Goal: Information Seeking & Learning: Learn about a topic

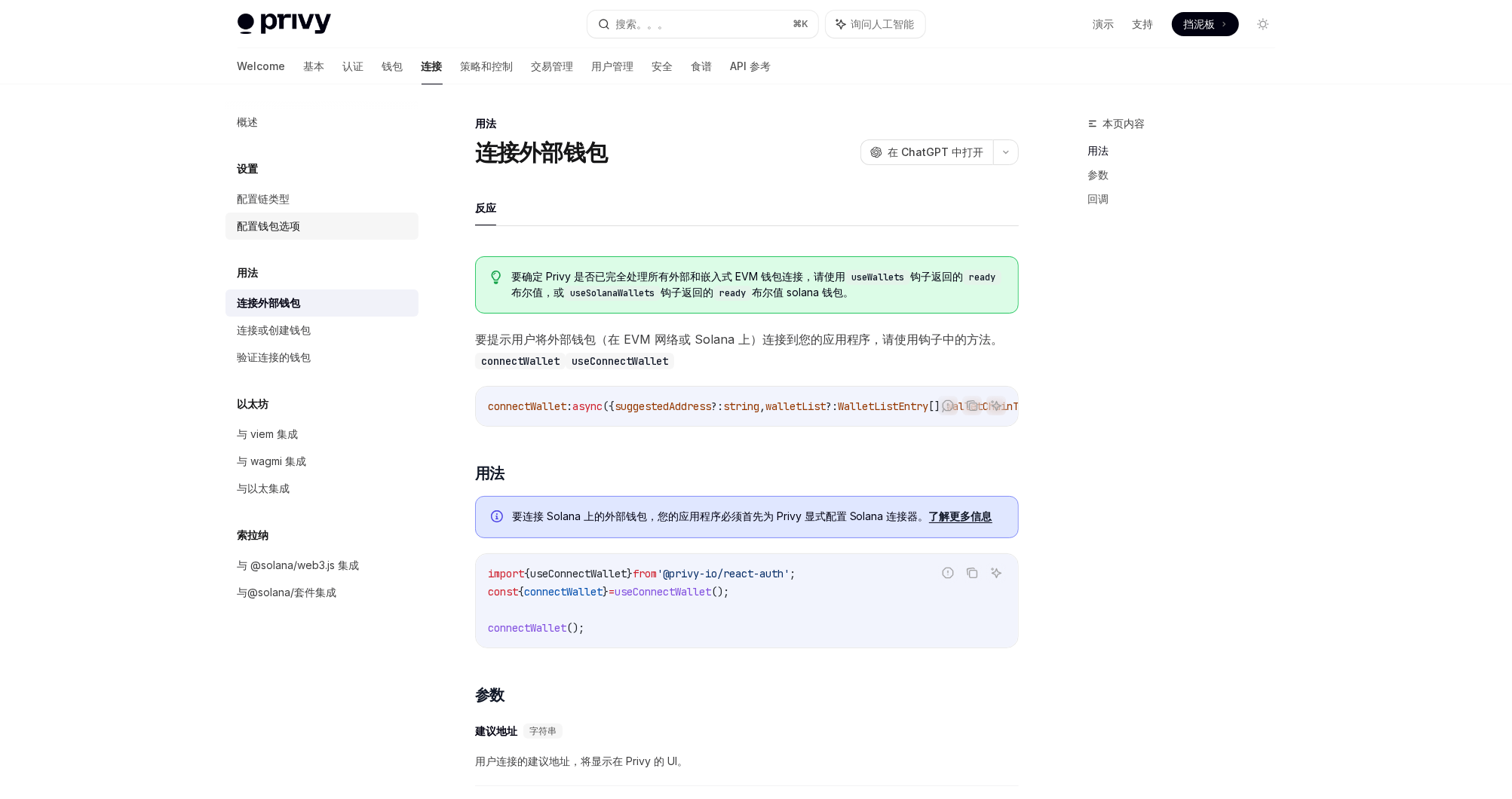
click at [307, 212] on link "配置钱包选项" at bounding box center [322, 226] width 193 height 27
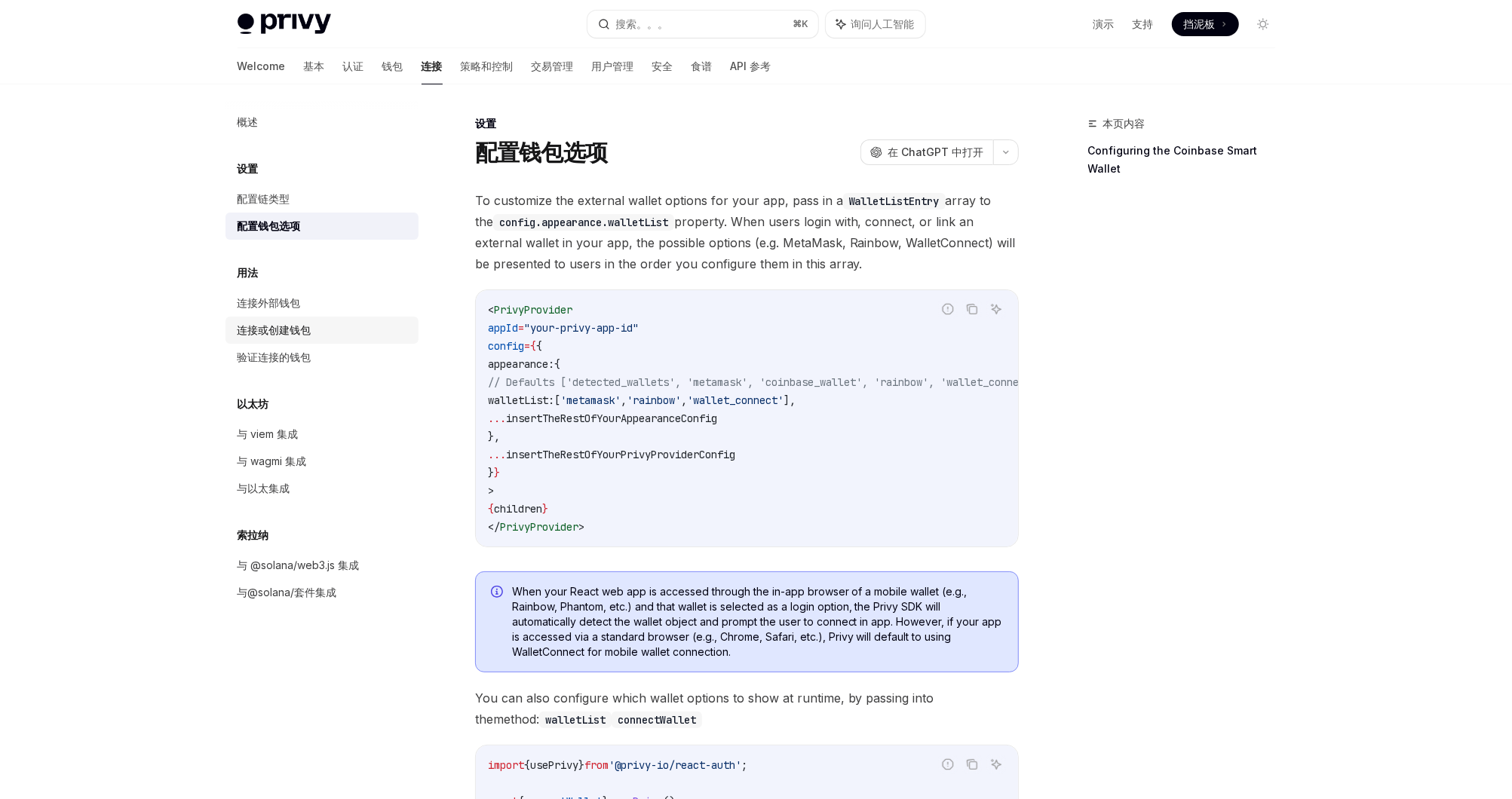
click at [308, 324] on div "连接或创建钱包" at bounding box center [274, 330] width 73 height 18
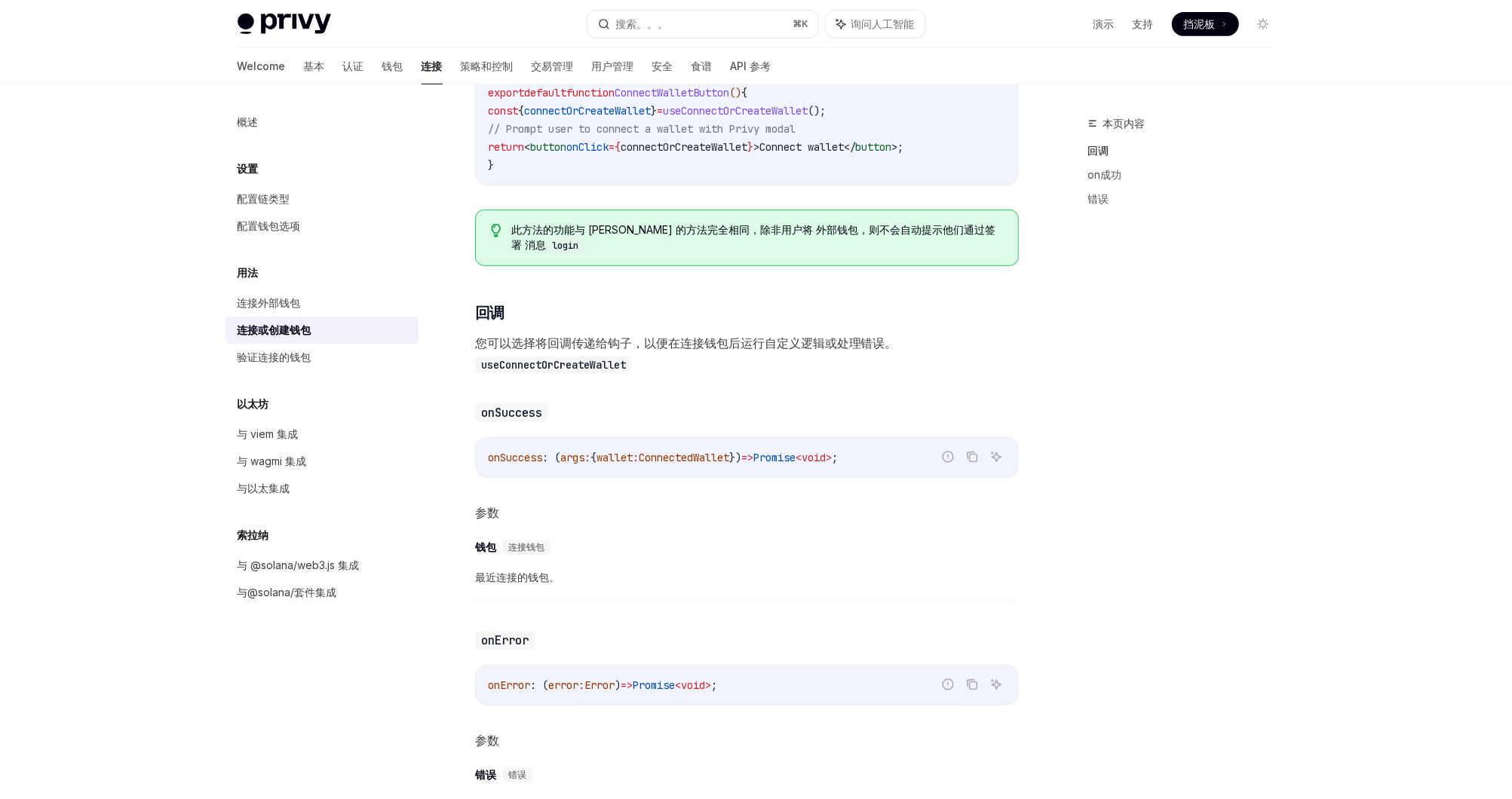
scroll to position [542, 0]
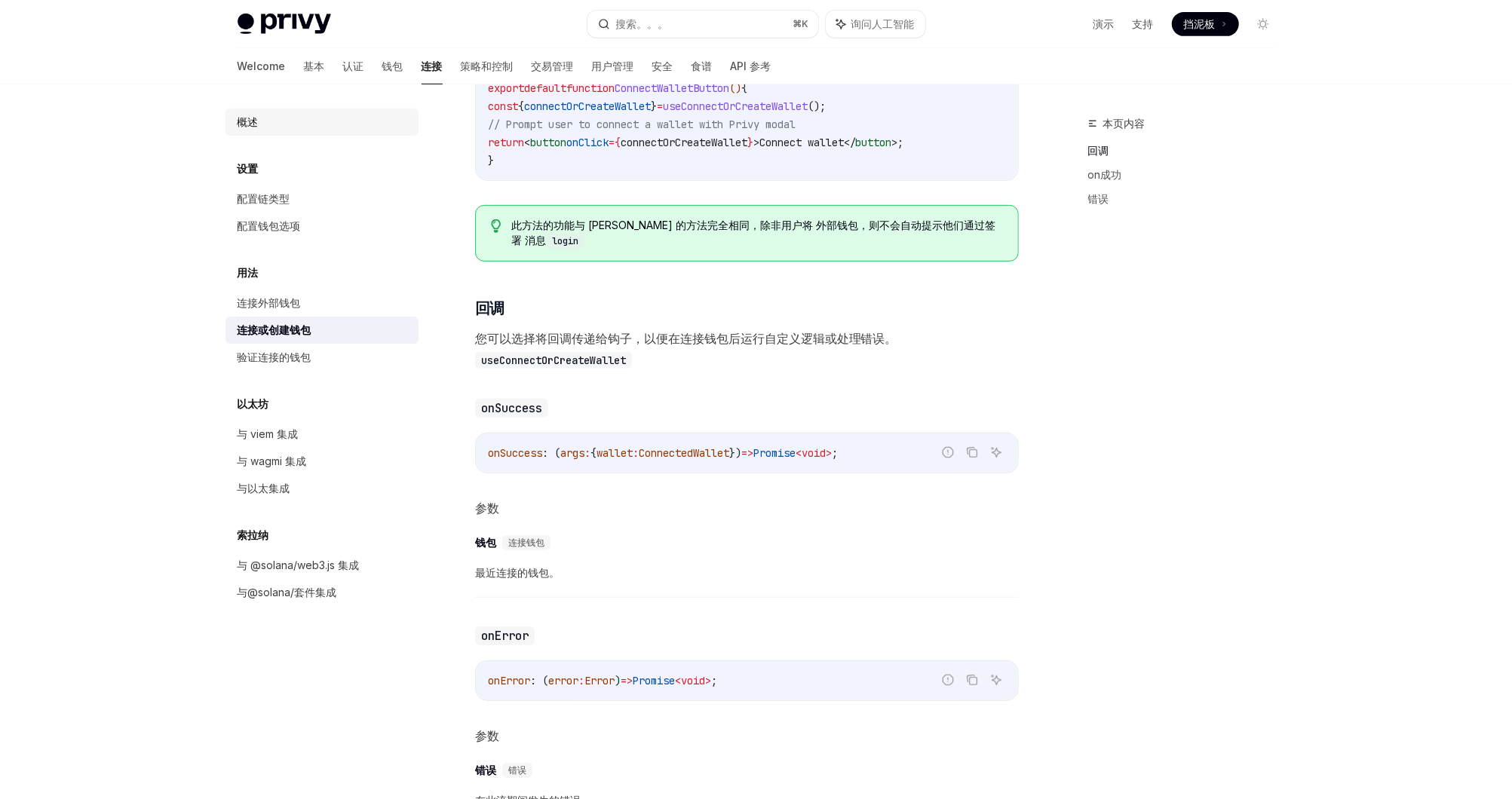
click at [267, 131] on div "概述" at bounding box center [324, 122] width 172 height 18
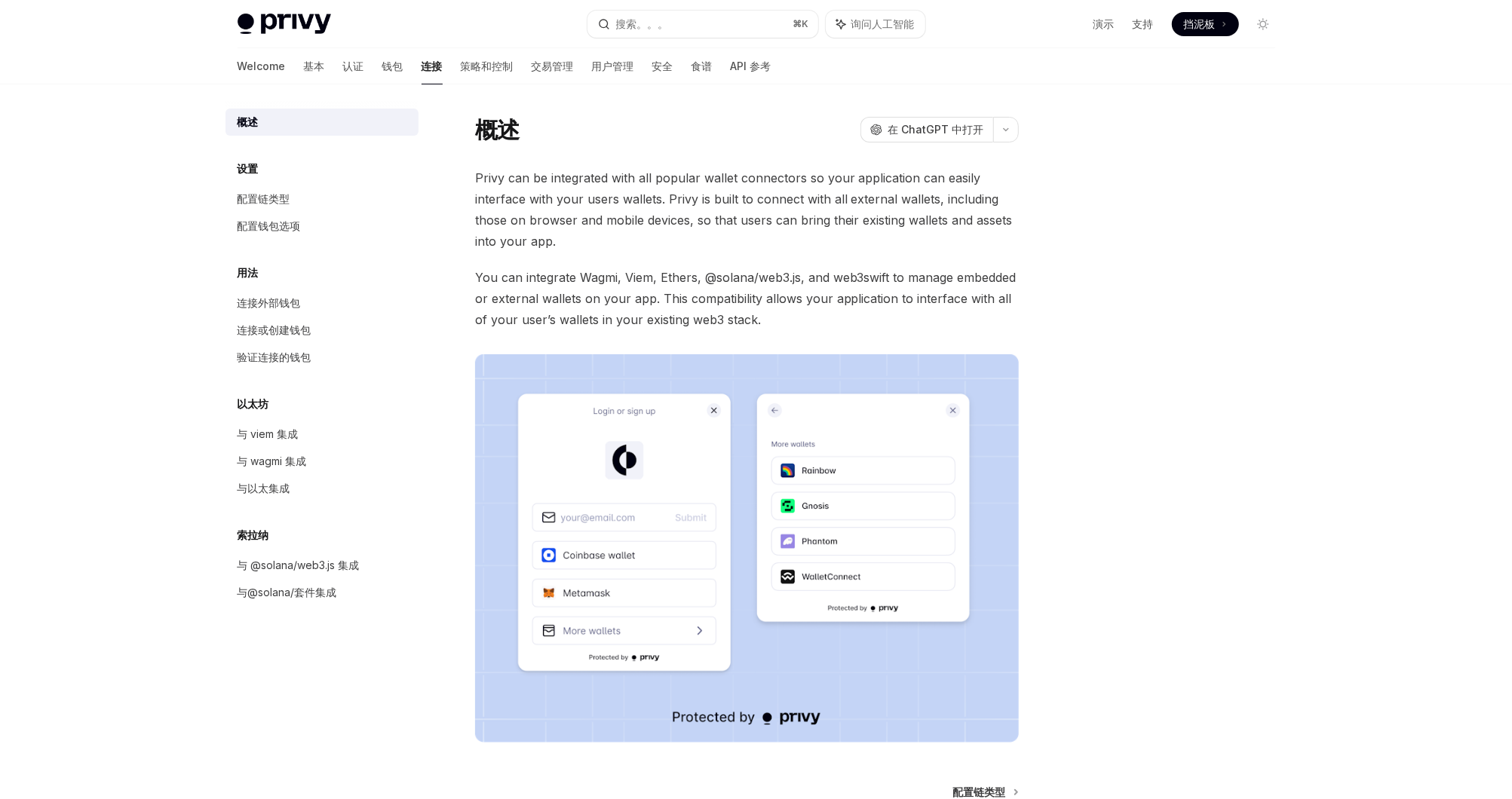
click at [307, 61] on div "Welcome 基本 认证 钱包 连接 策略和控制 交易管理 用户管理 安全 食谱 API 参考" at bounding box center [504, 66] width 533 height 36
click at [382, 61] on font "钱包" at bounding box center [392, 66] width 21 height 15
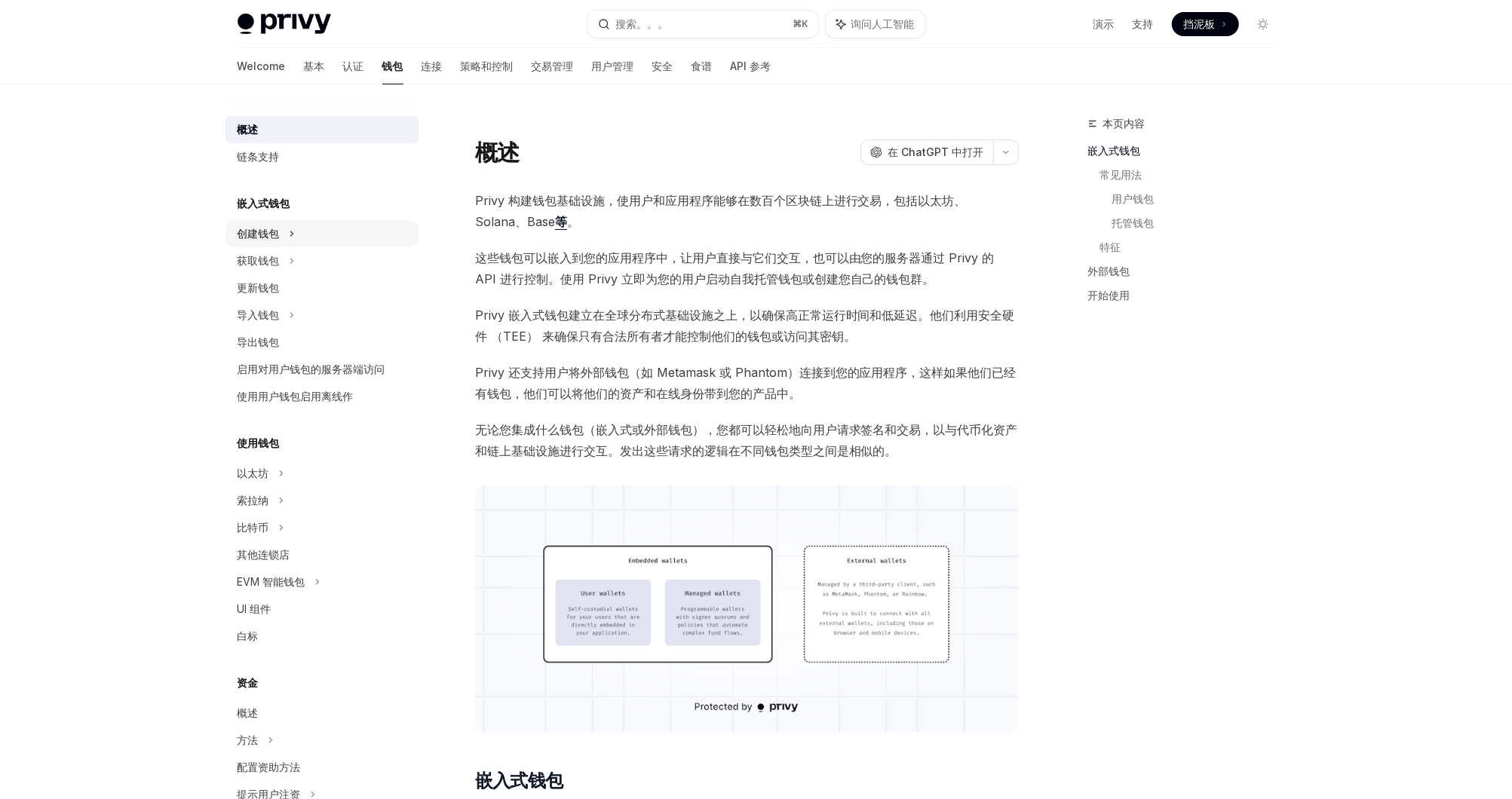
click at [317, 225] on div "创建钱包" at bounding box center [322, 234] width 193 height 27
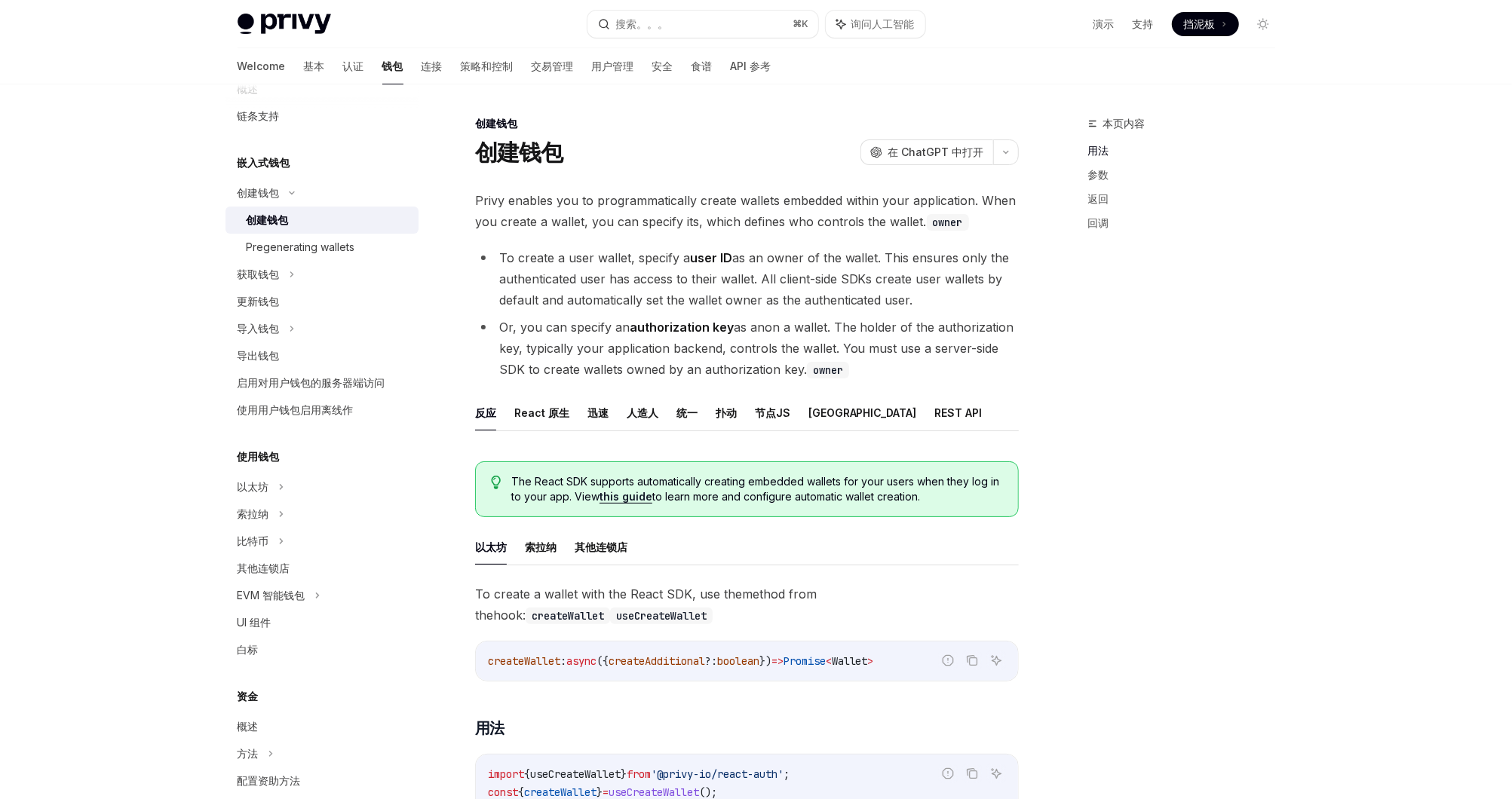
scroll to position [60, 0]
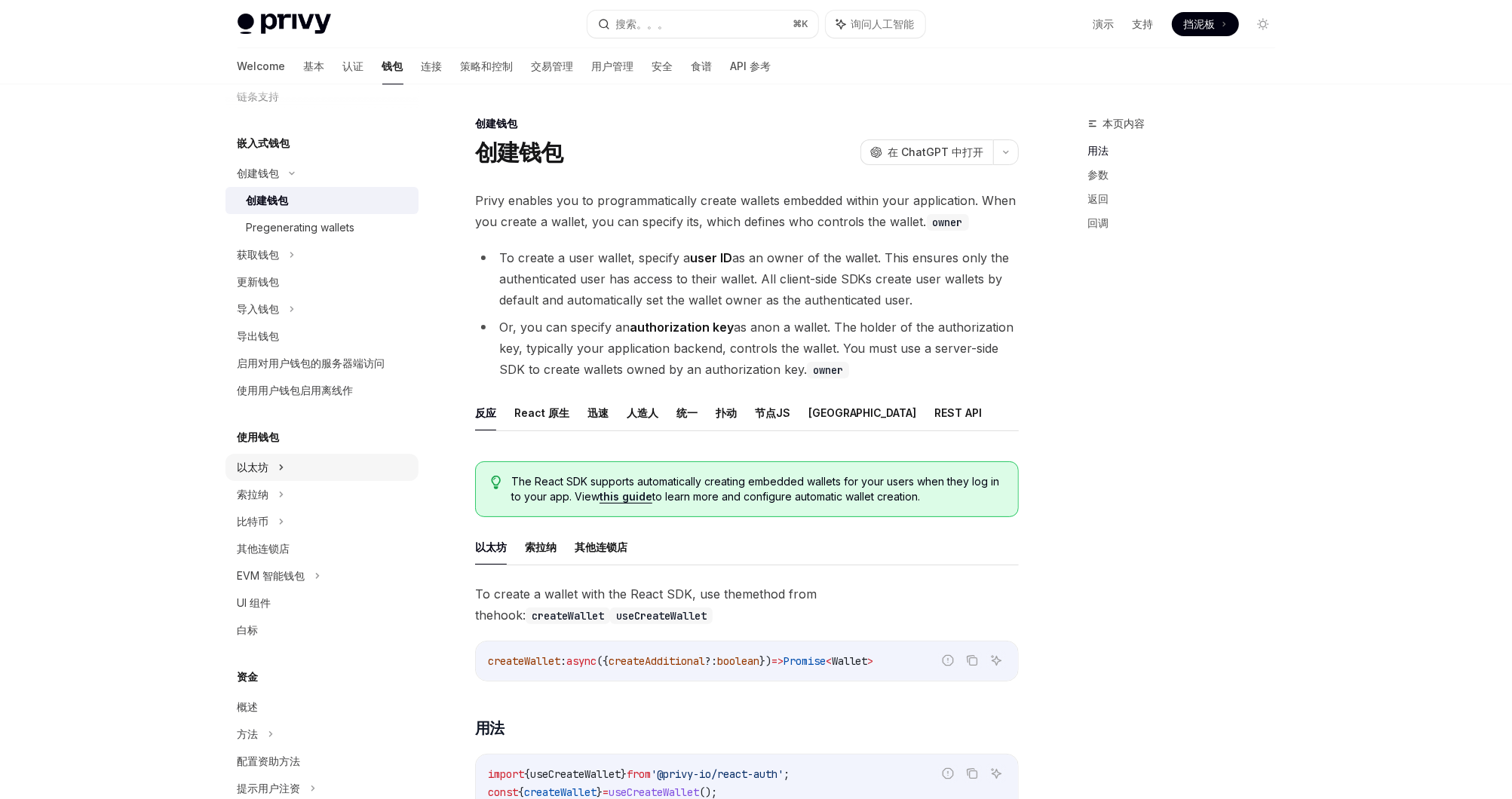
click at [335, 461] on div "以太坊" at bounding box center [322, 467] width 193 height 27
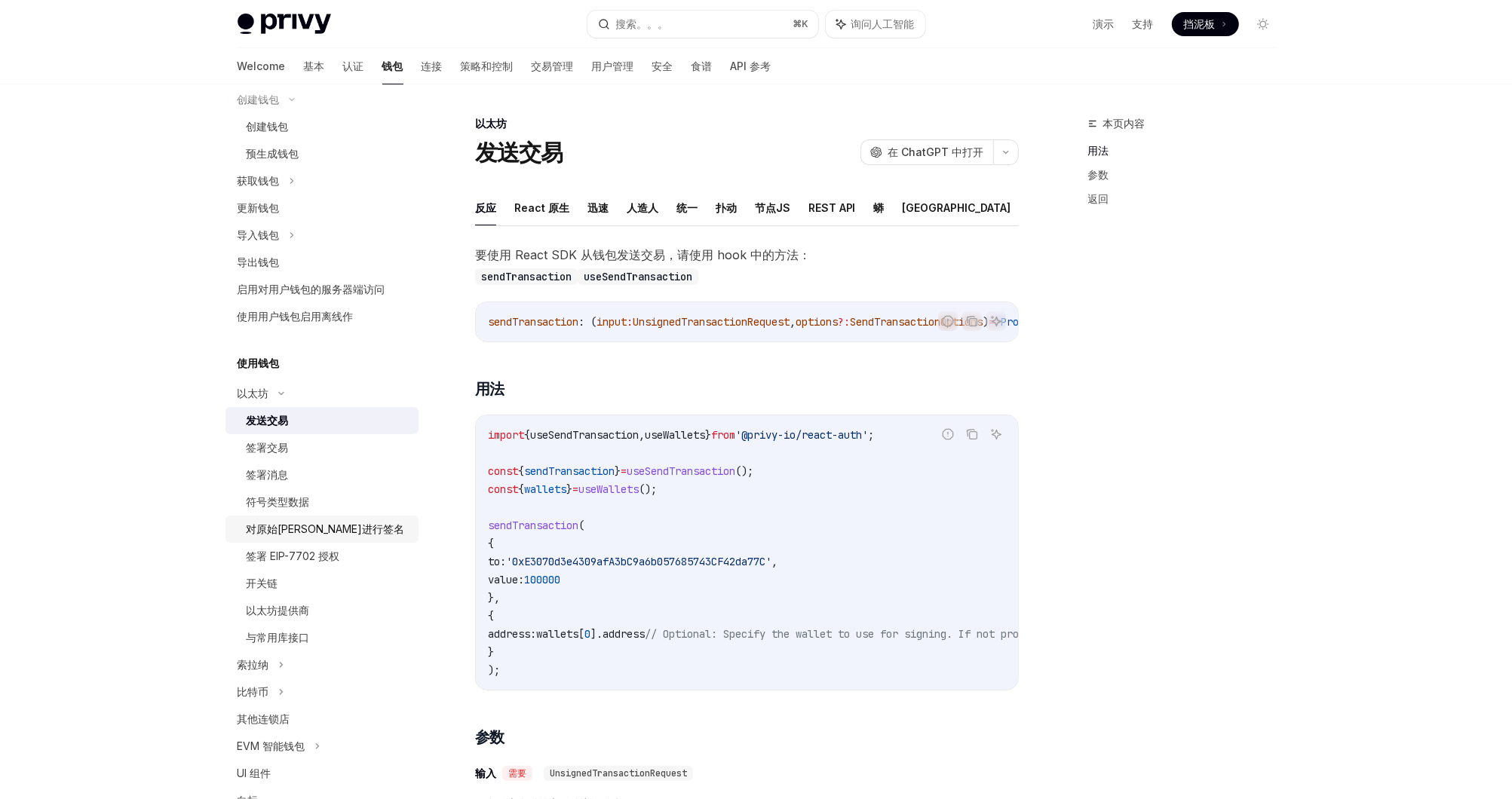
scroll to position [139, 0]
click at [290, 627] on div "与常用库接口" at bounding box center [278, 633] width 63 height 18
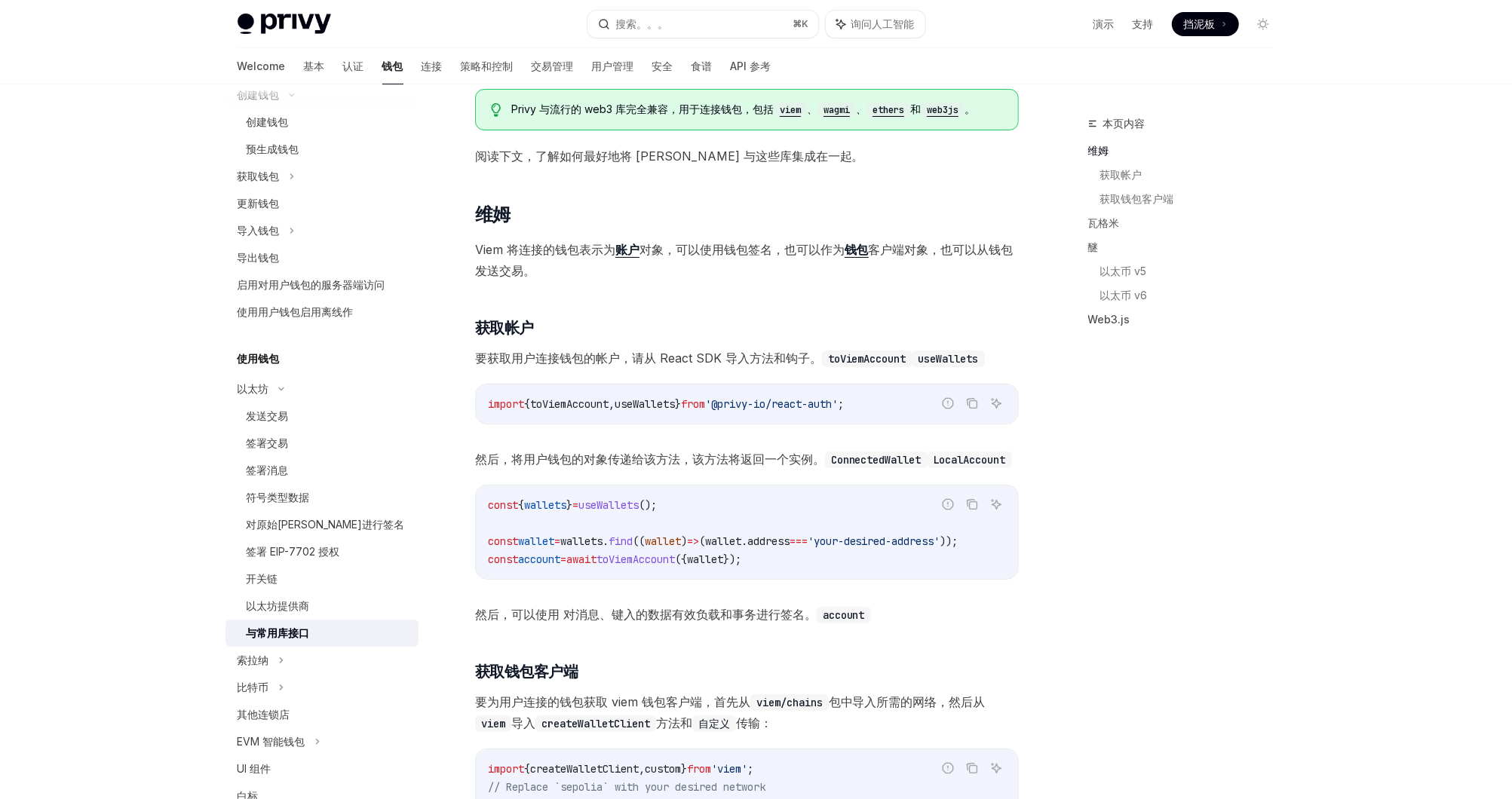
scroll to position [191, 0]
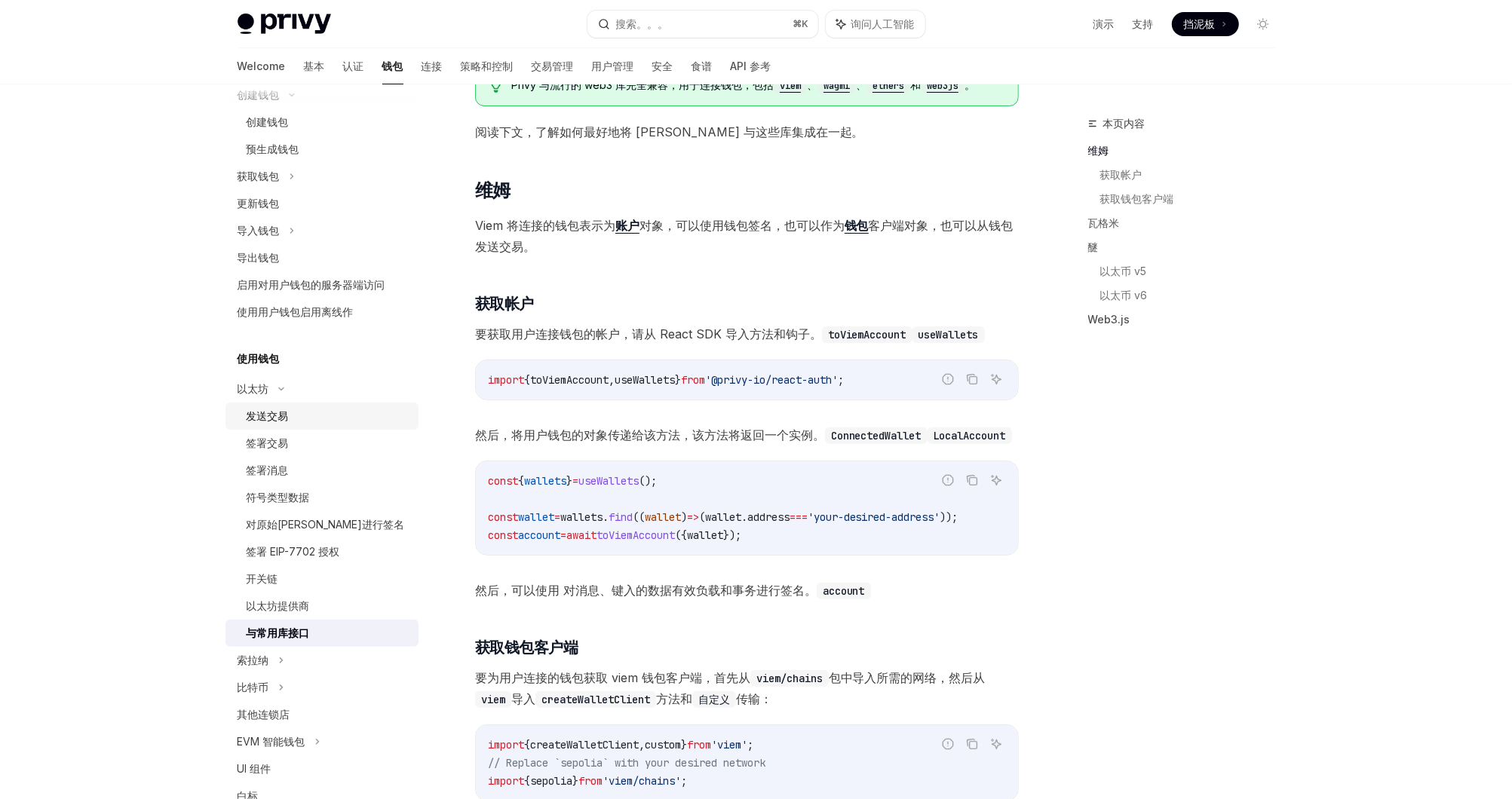
click at [297, 418] on div "发送交易" at bounding box center [328, 416] width 163 height 18
click at [288, 466] on div "签署消息" at bounding box center [328, 471] width 163 height 18
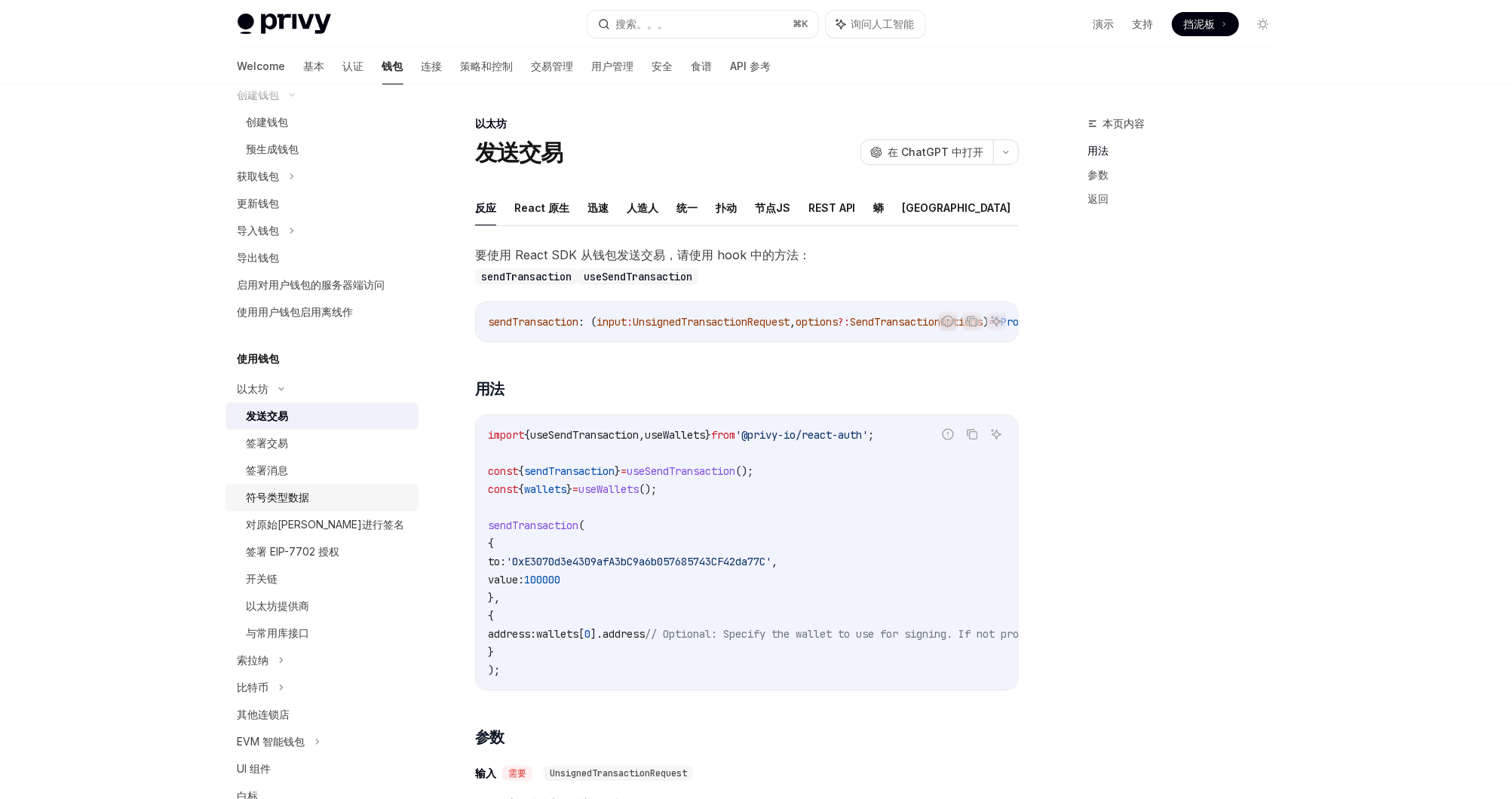
click at [284, 487] on link "符号类型数据" at bounding box center [322, 498] width 193 height 27
type textarea "*"
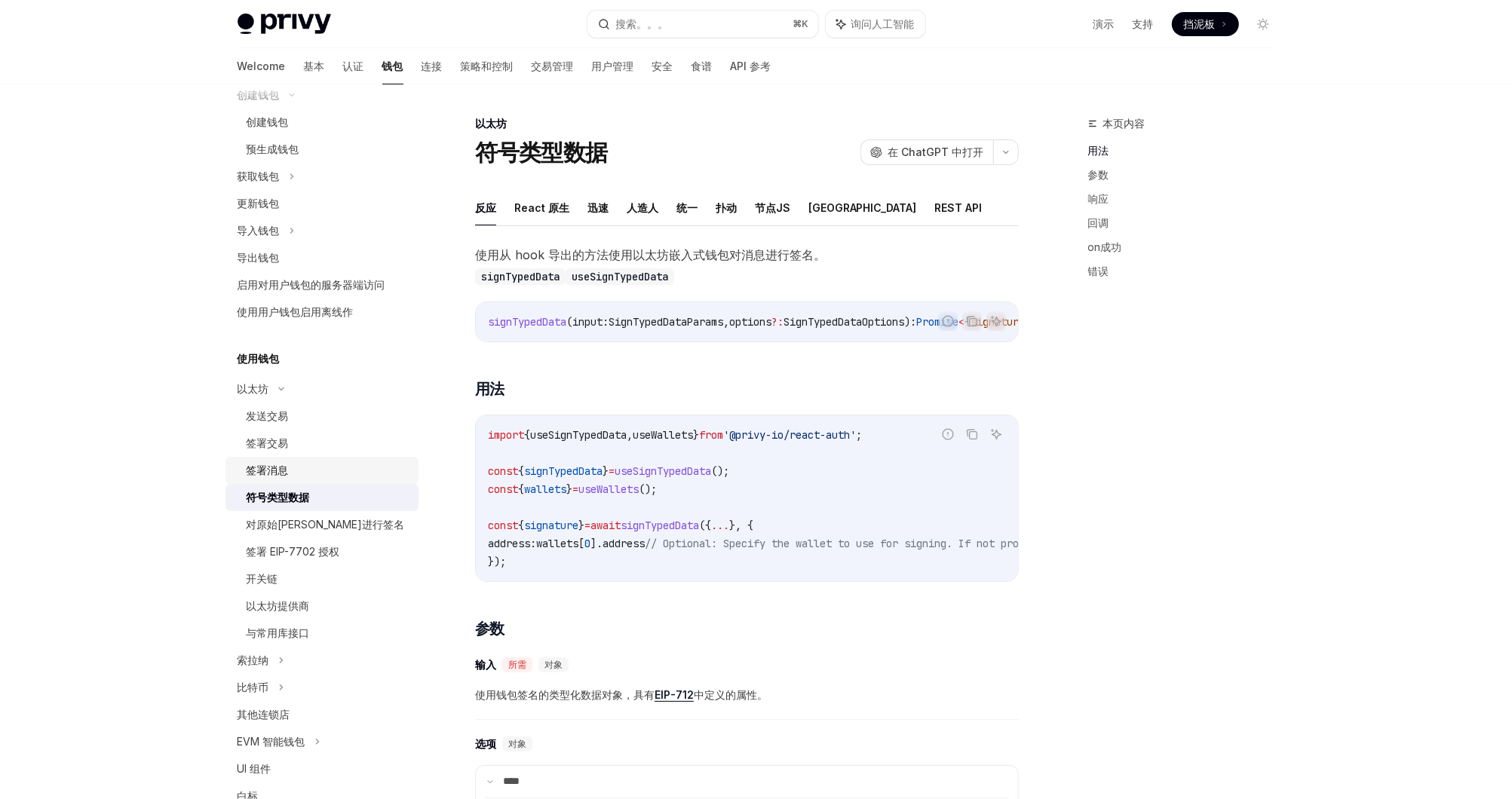
click at [262, 473] on div "签署消息" at bounding box center [268, 471] width 43 height 18
click at [663, 7] on div "Privy Docs 主页 搜索。。。 ⌘ K 询问人工智能 演示 支持 Dashboard 挡泥板 Search..." at bounding box center [756, 24] width 1038 height 48
click at [662, 13] on button "搜索。。。 ⌘ K" at bounding box center [703, 24] width 230 height 27
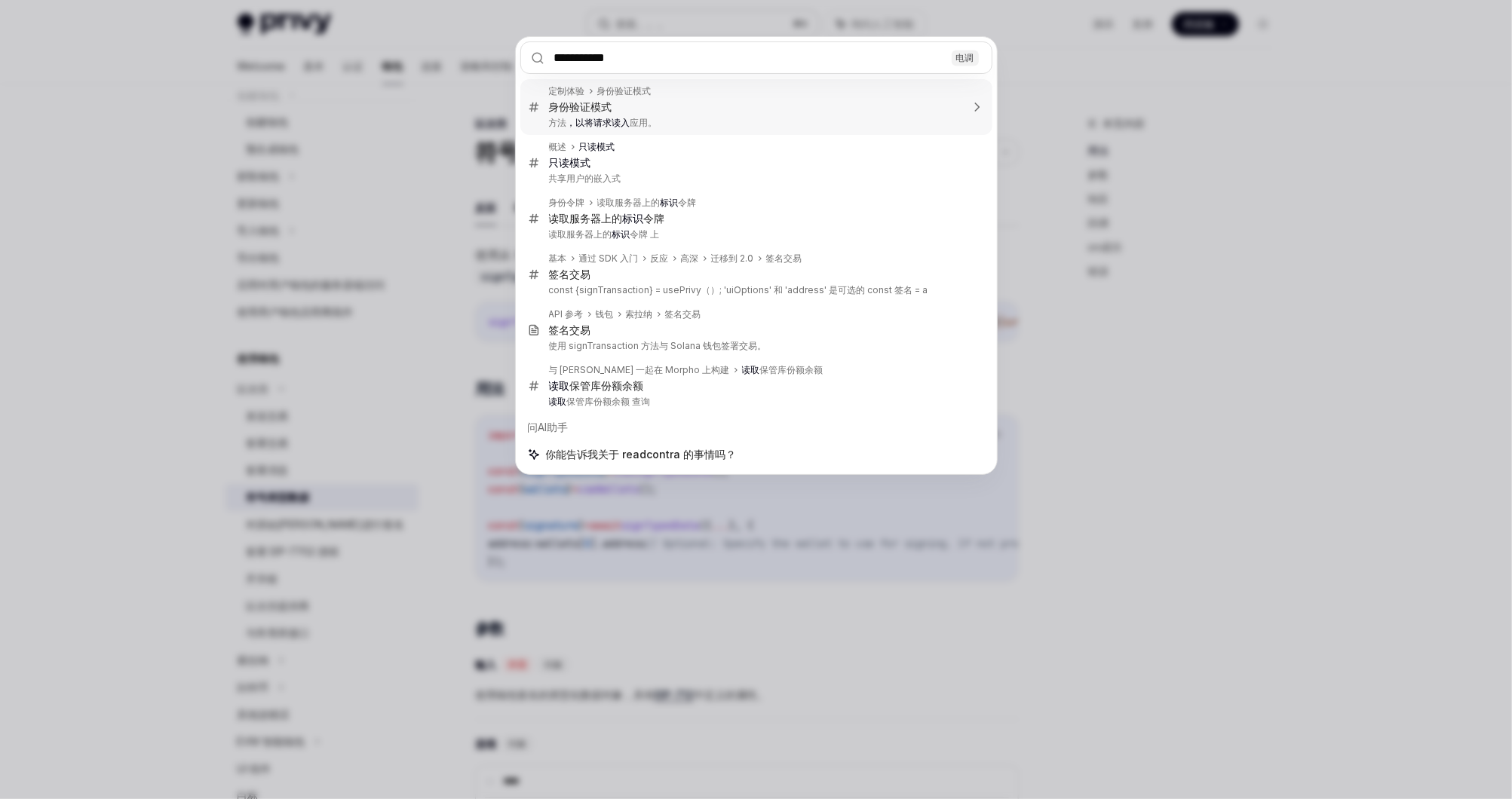
type input "**********"
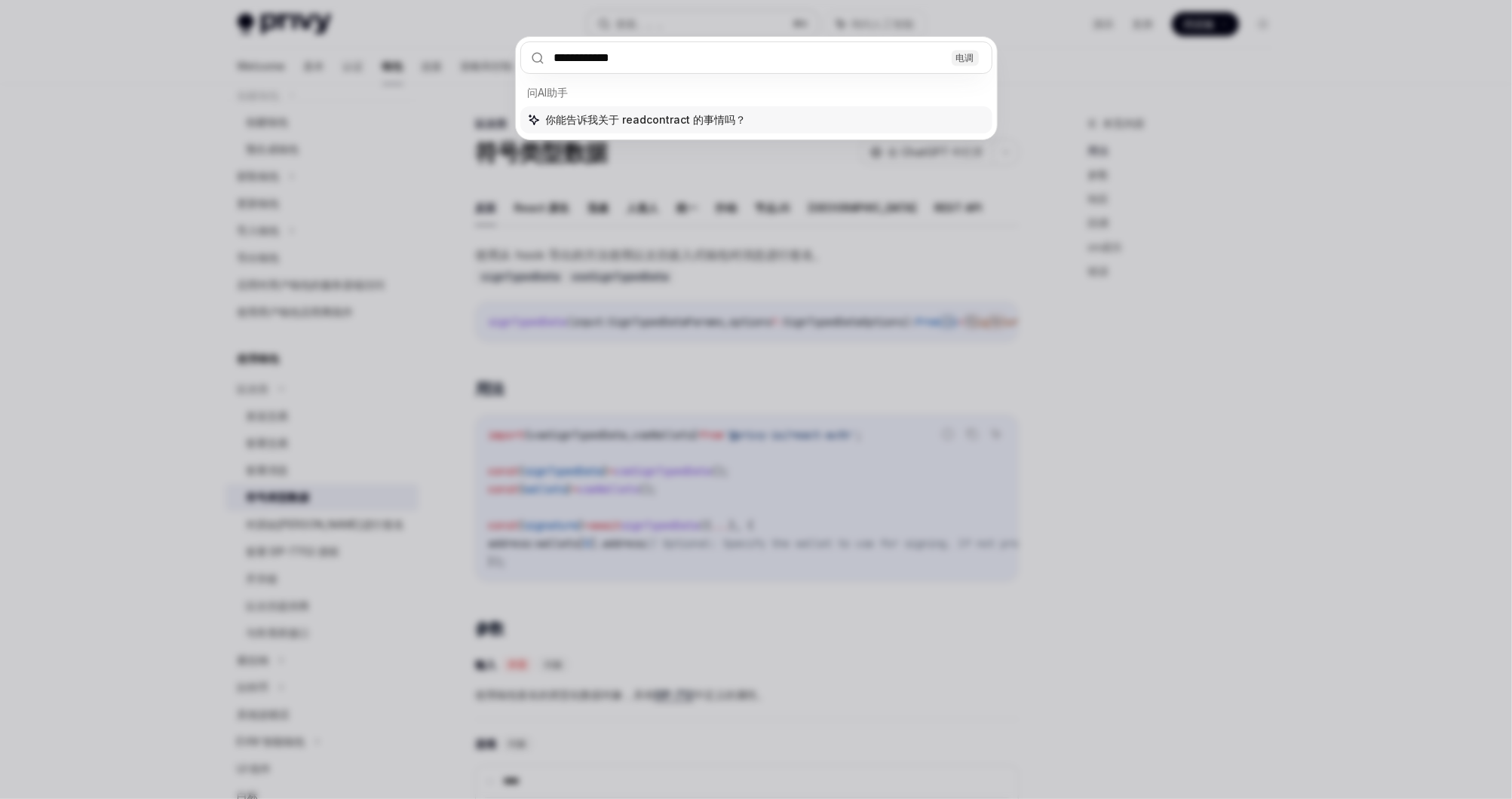
type textarea "*"
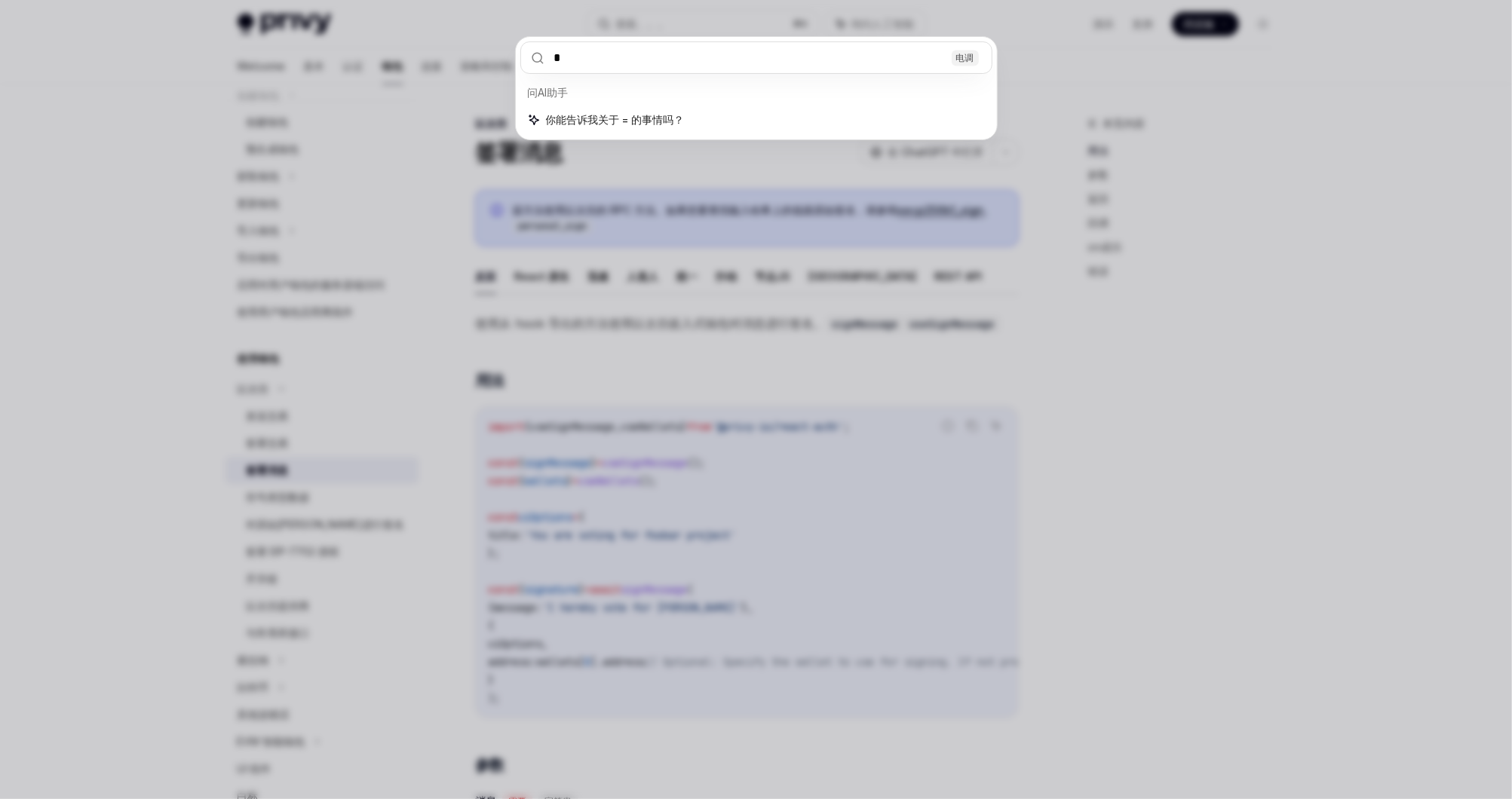
type input "*"
click at [219, 426] on div "* 电调 问[PERSON_NAME]助手 你能告诉我关于 = 的事情吗？" at bounding box center [756, 399] width 1512 height 799
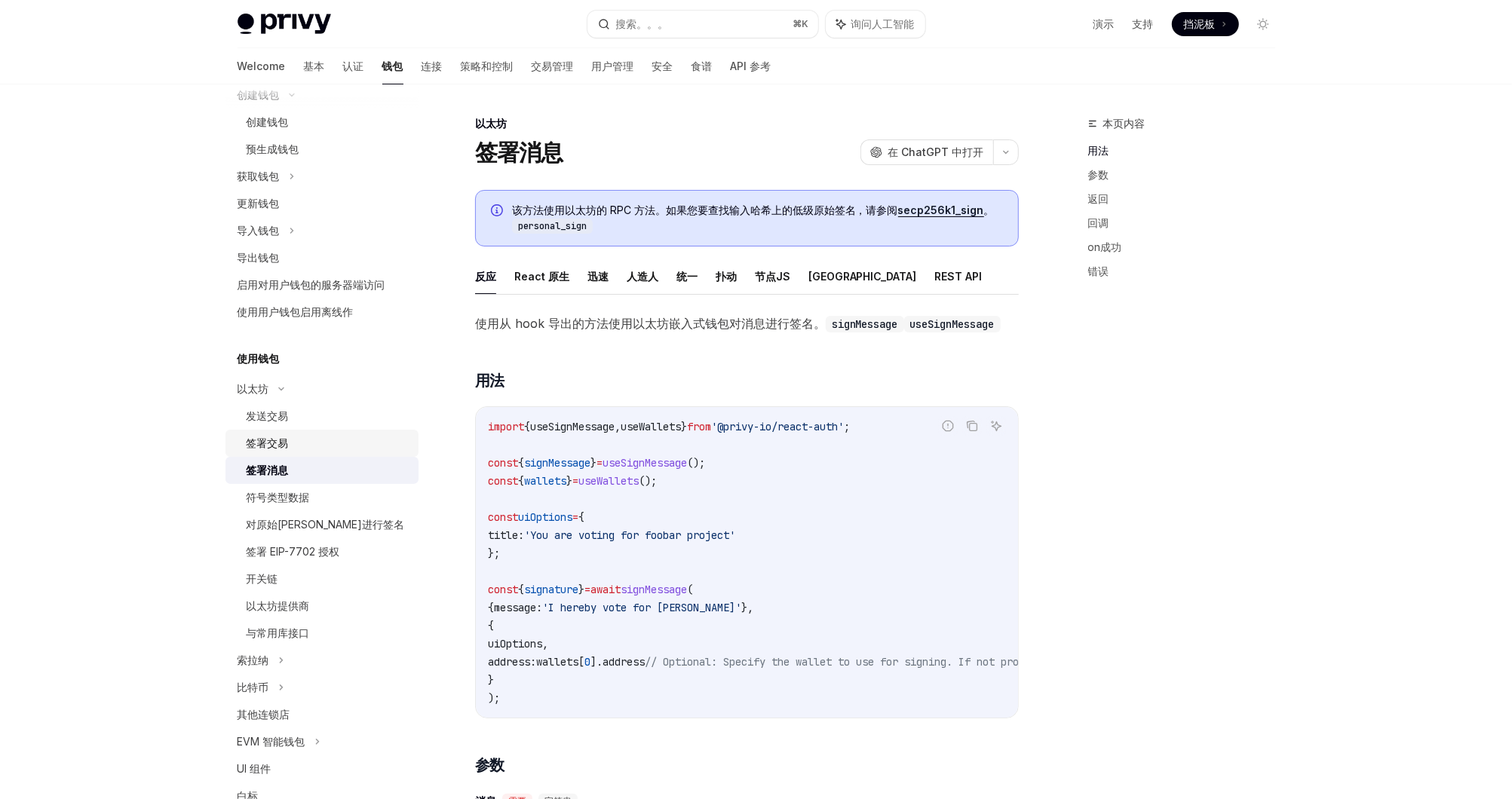
click at [288, 444] on div "签署交易" at bounding box center [268, 443] width 43 height 18
type textarea "*"
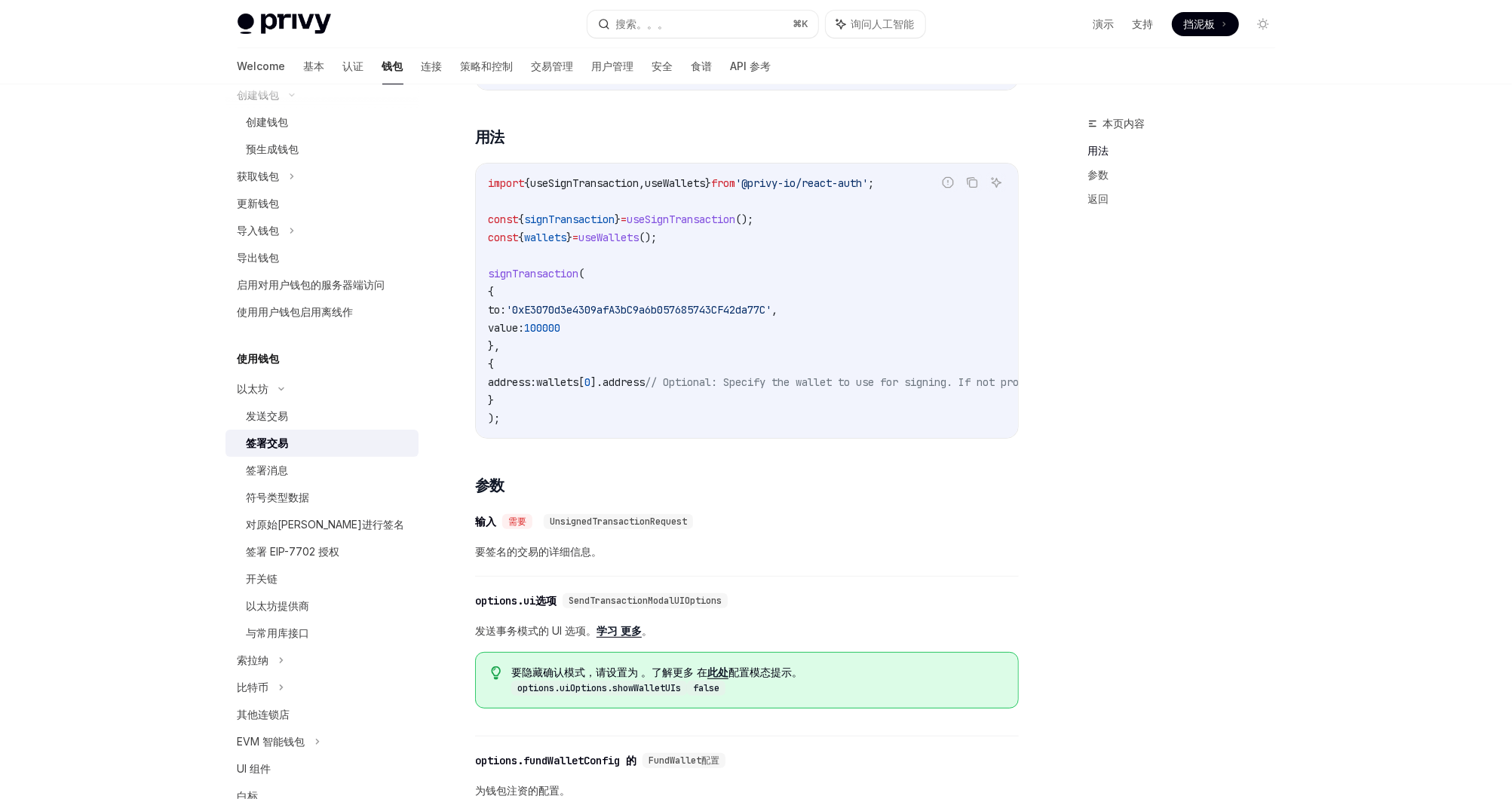
scroll to position [254, 0]
click at [635, 26] on div "搜索。。。" at bounding box center [642, 24] width 53 height 18
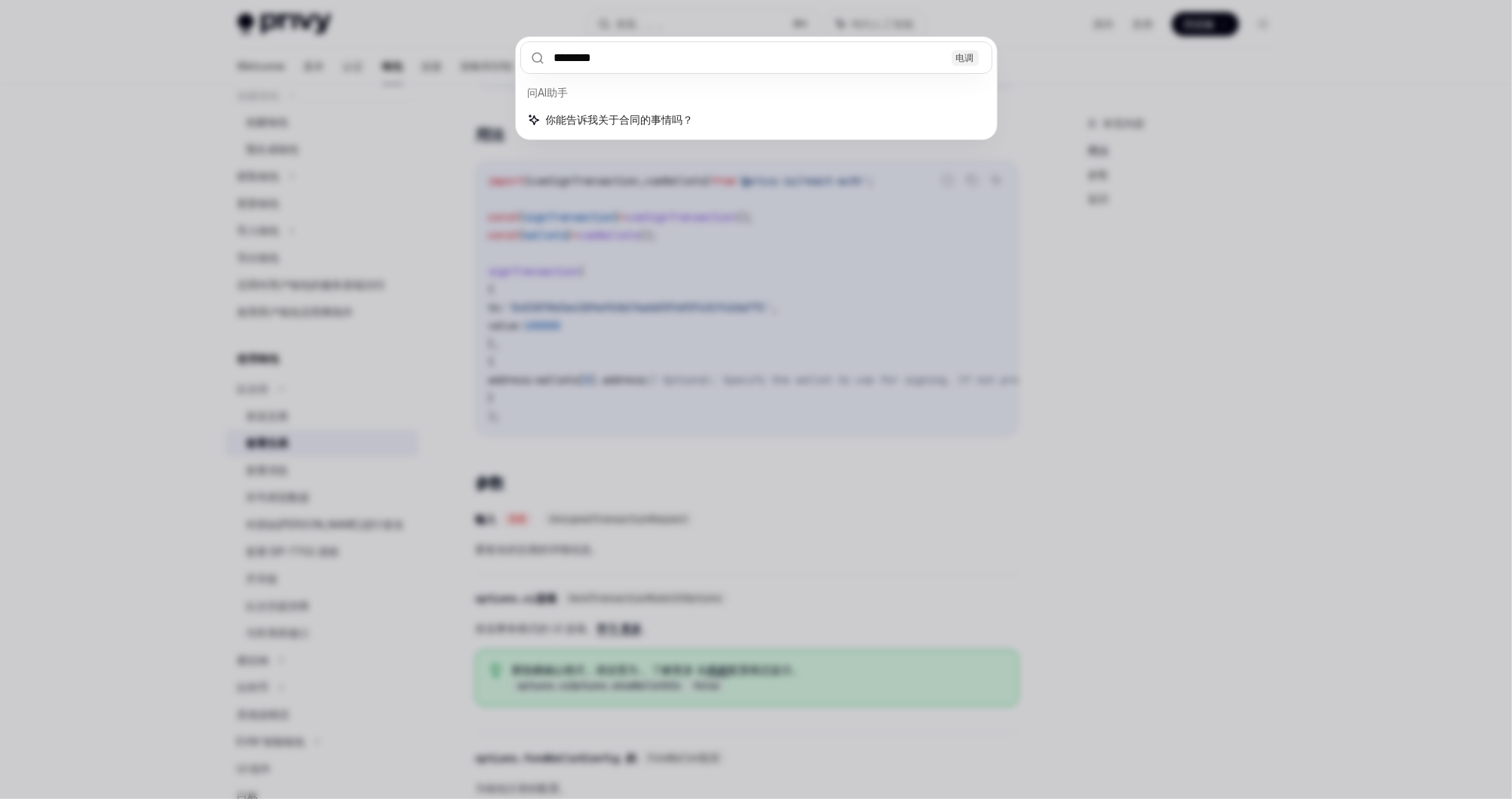
type input "********"
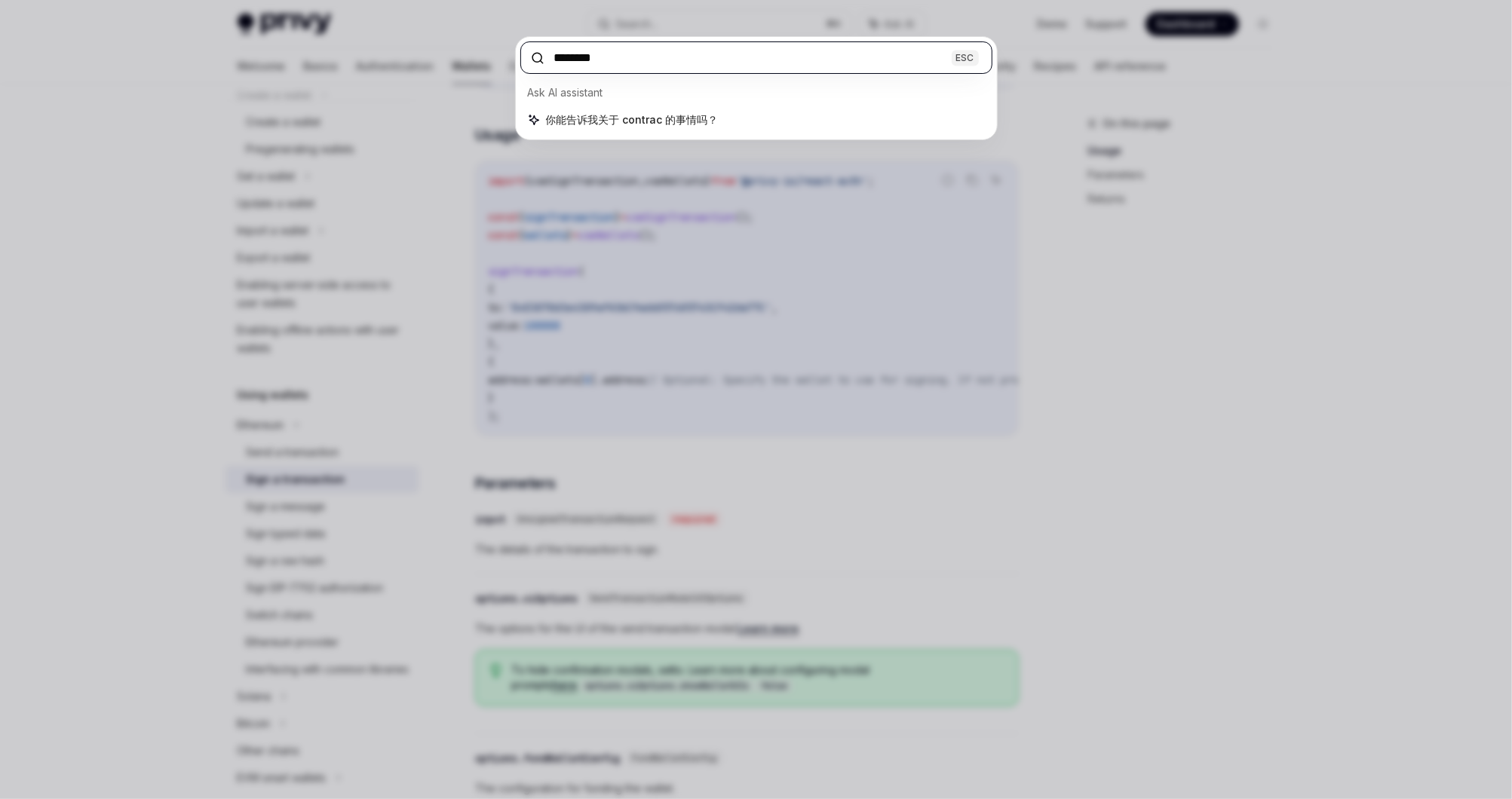
click at [631, 65] on input "********" at bounding box center [756, 58] width 472 height 33
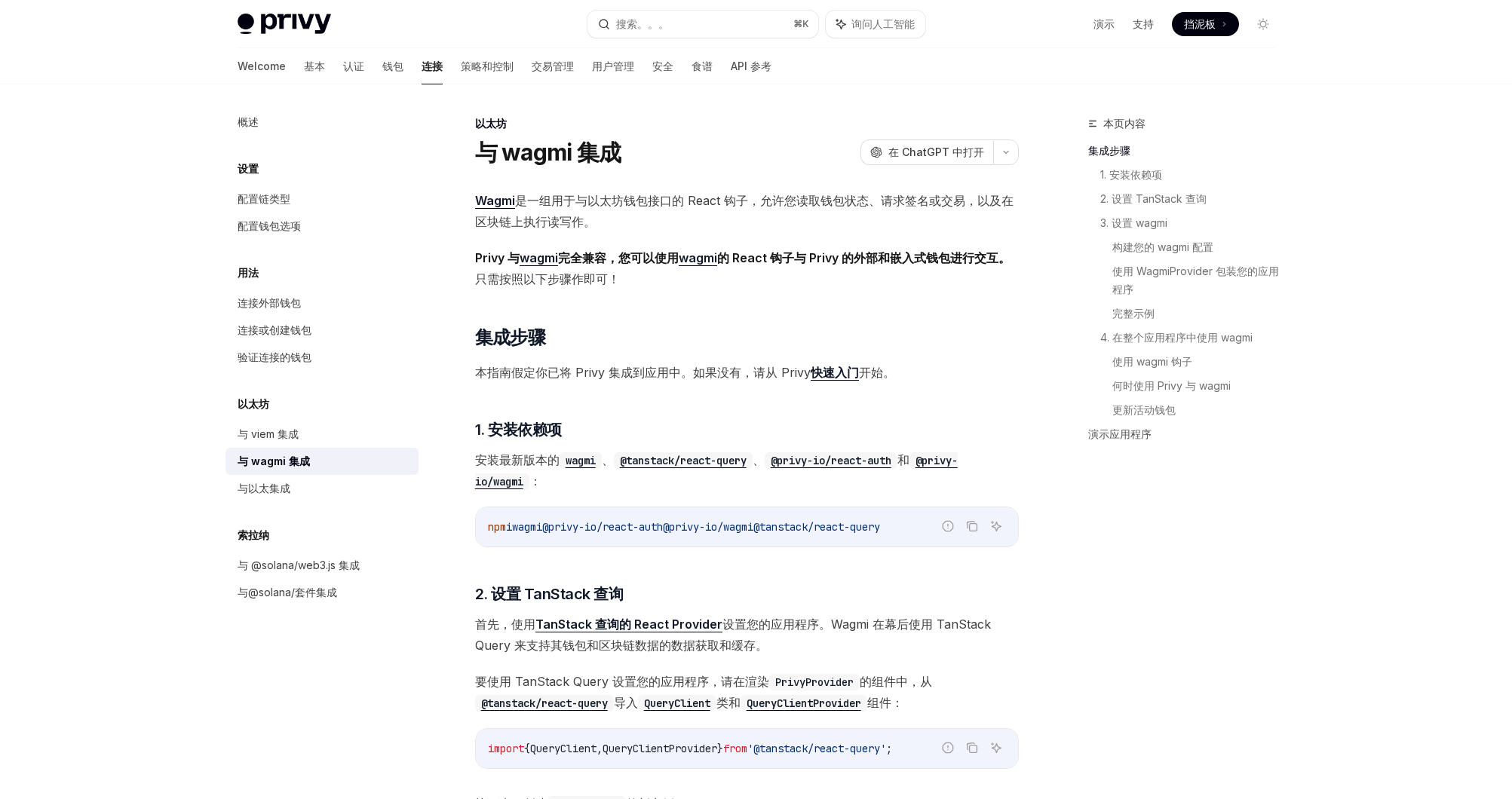
scroll to position [18, 0]
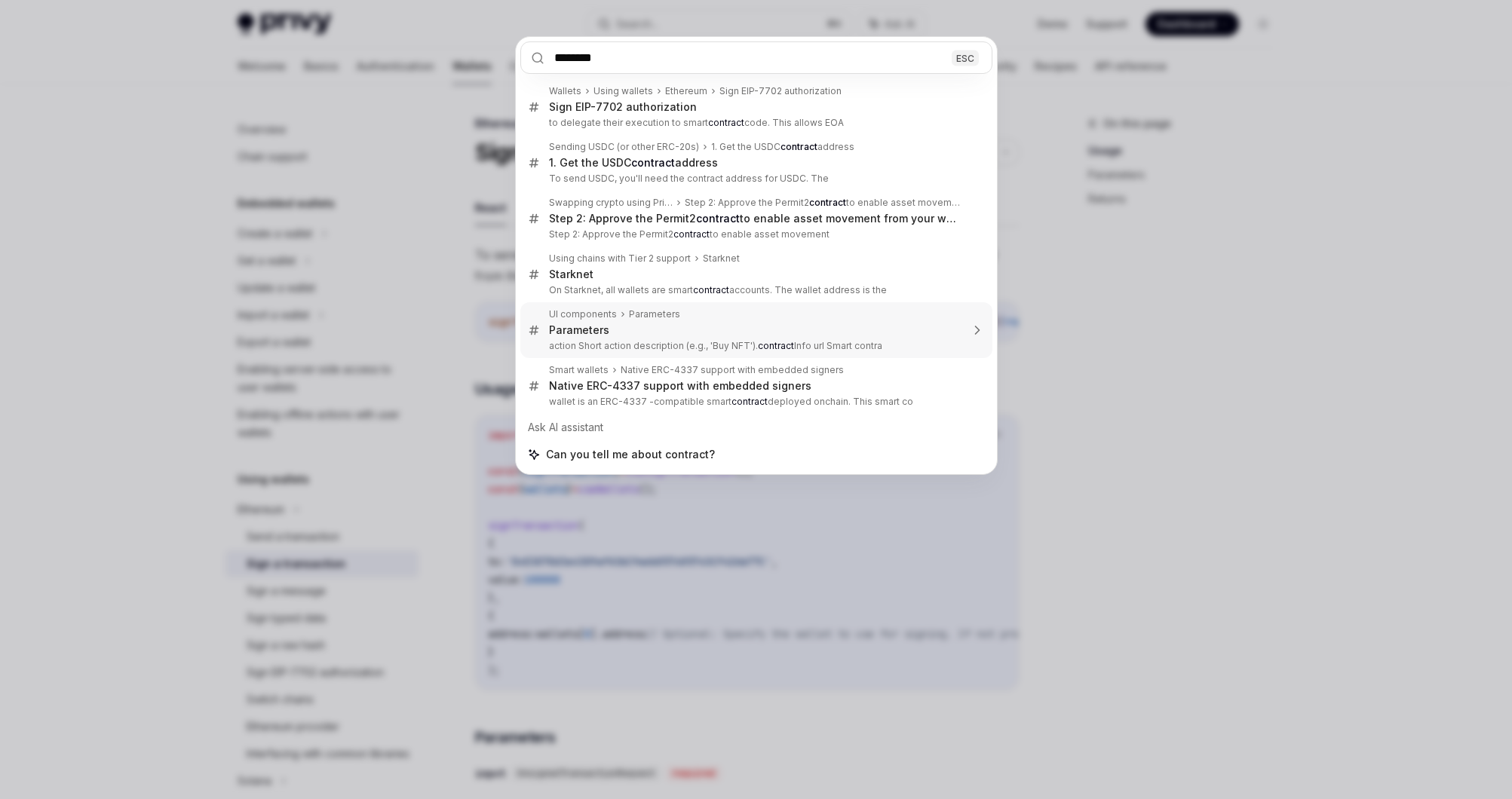
scroll to position [254, 0]
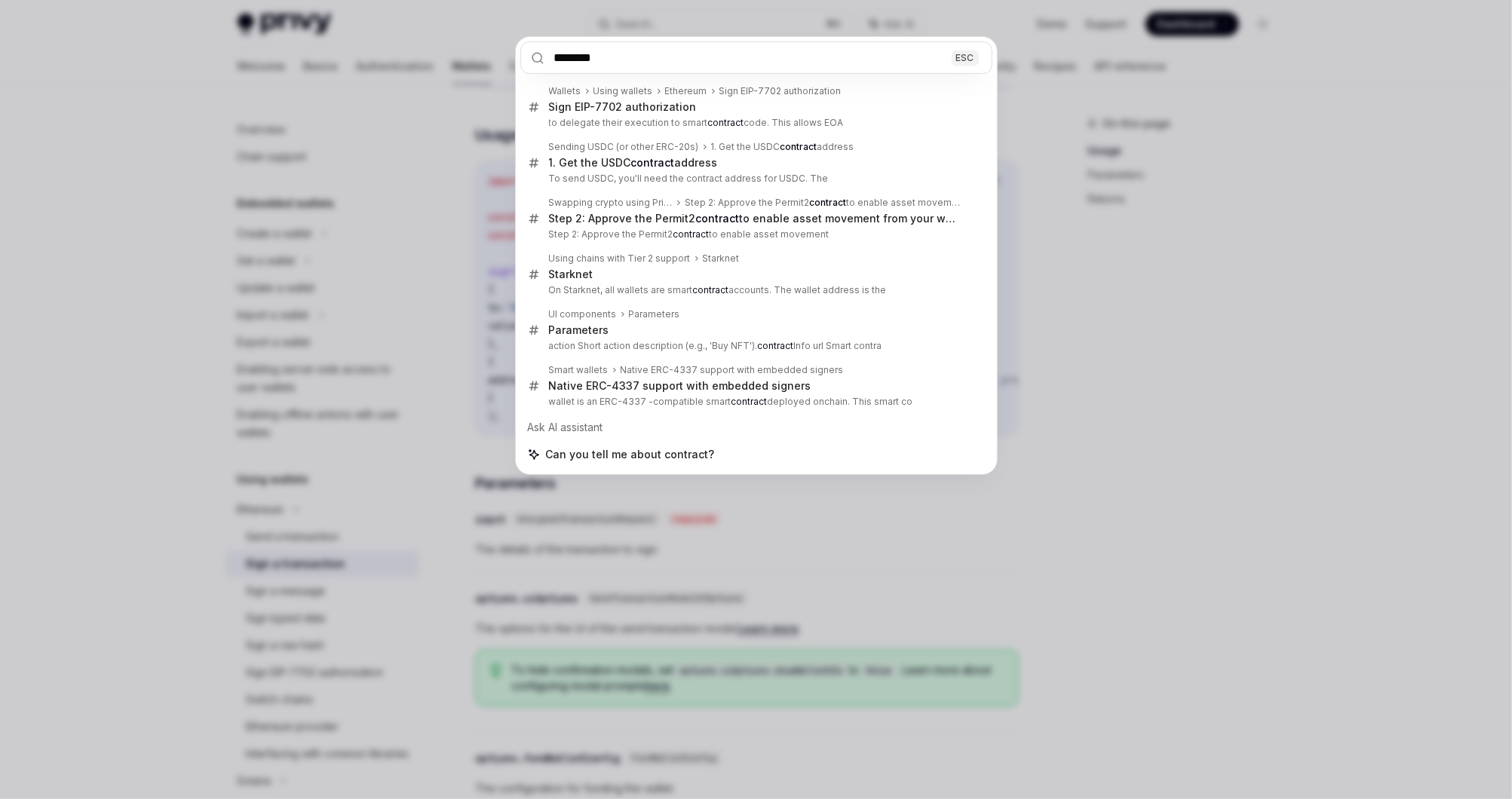
type input "********"
click at [600, 525] on div "******** ESC Wallets Using wallets Ethereum Sign EIP-7702 authorization Sign EI…" at bounding box center [756, 399] width 1512 height 799
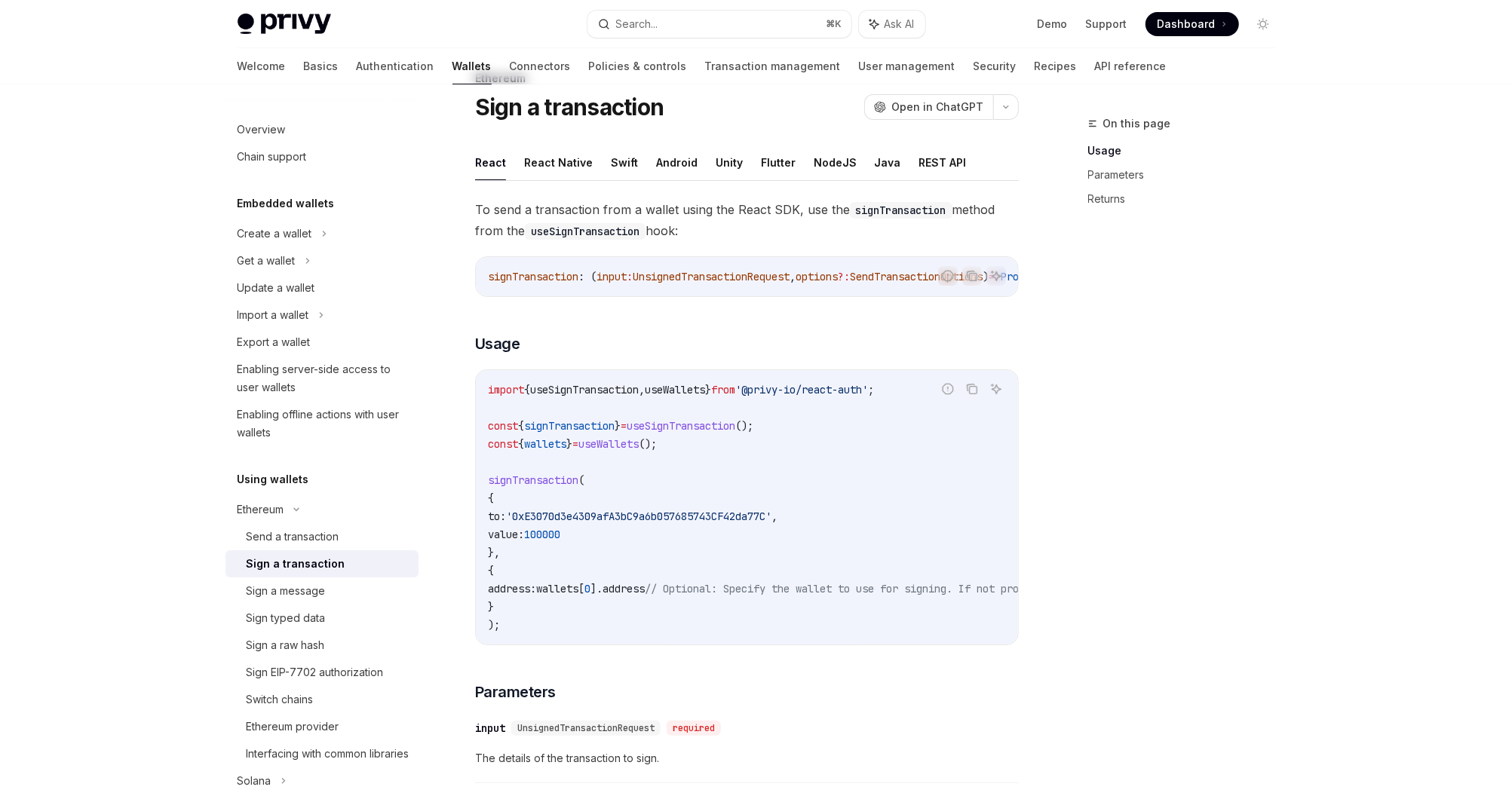
scroll to position [0, 0]
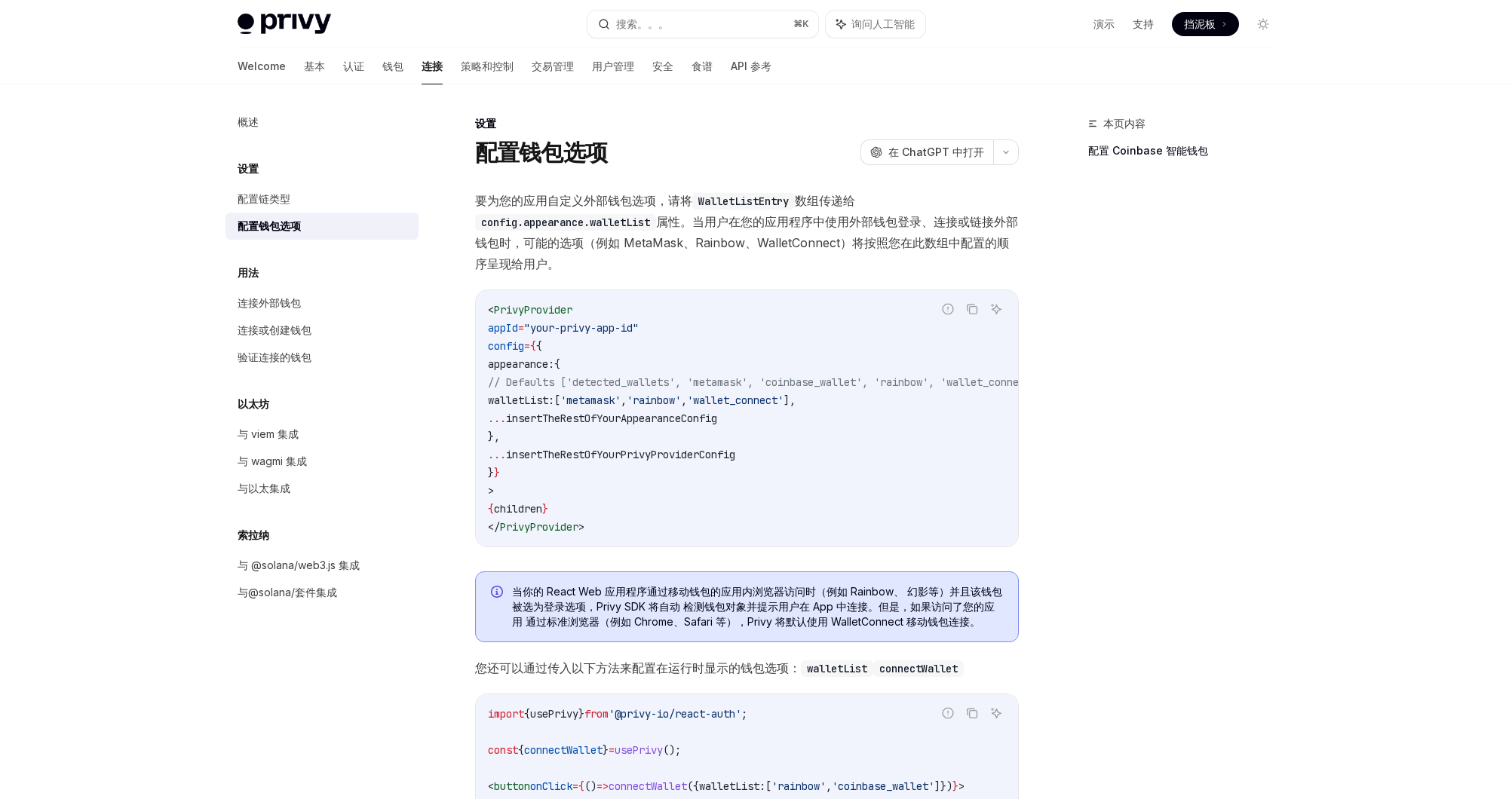
scroll to position [84, 0]
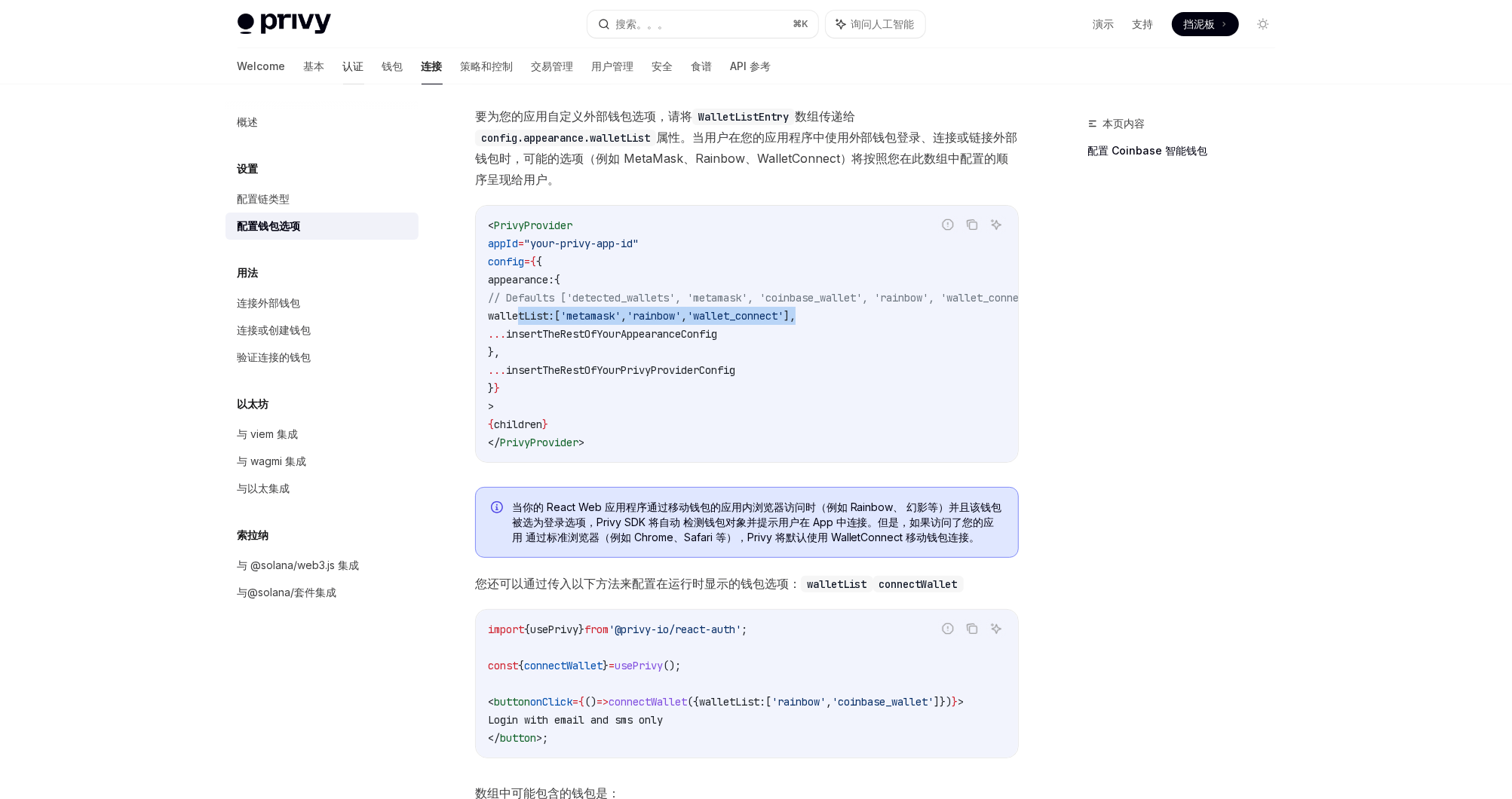
click at [343, 73] on font "认证" at bounding box center [353, 66] width 21 height 15
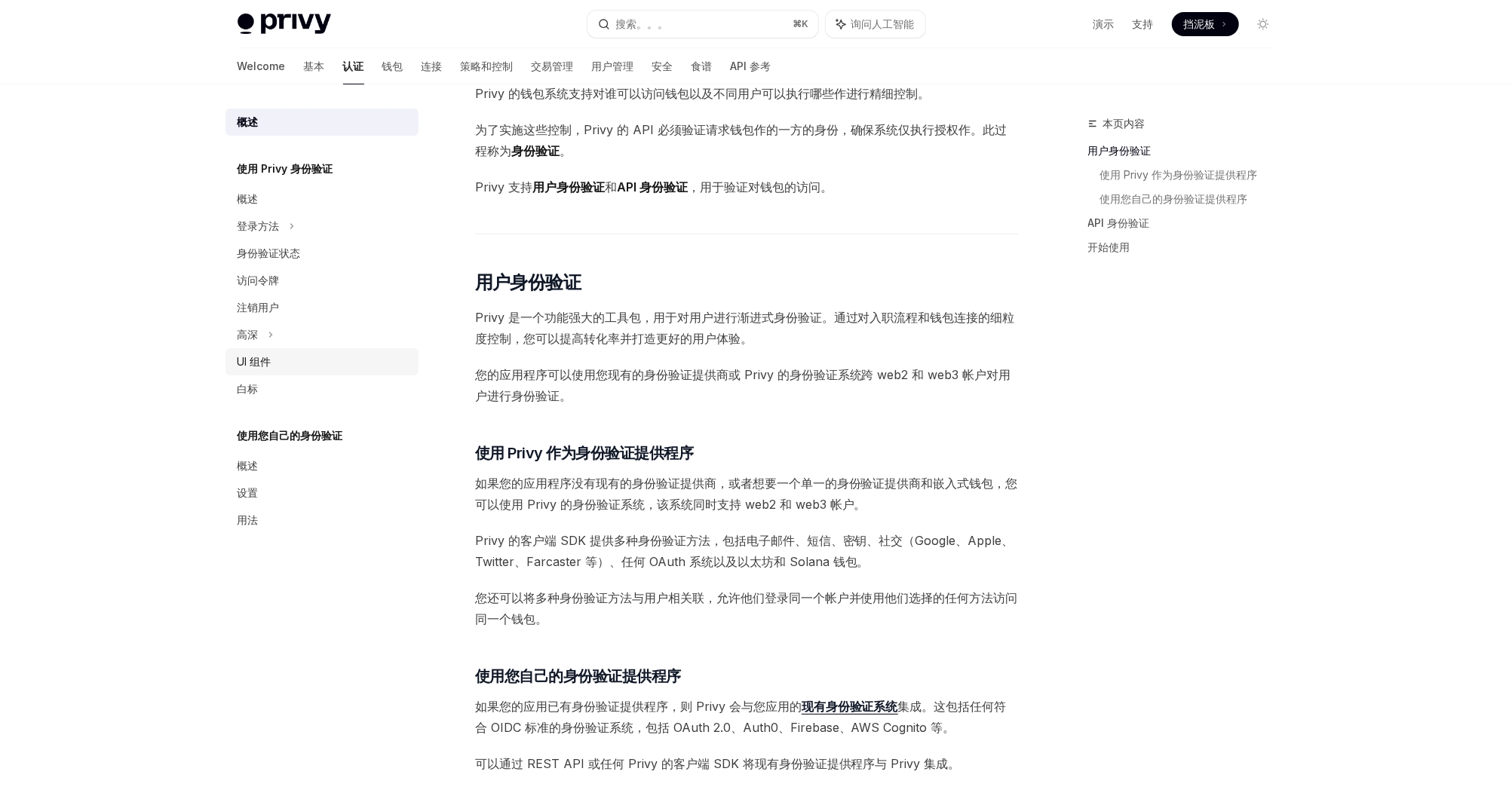
click at [332, 360] on div "UI 组件" at bounding box center [324, 362] width 172 height 18
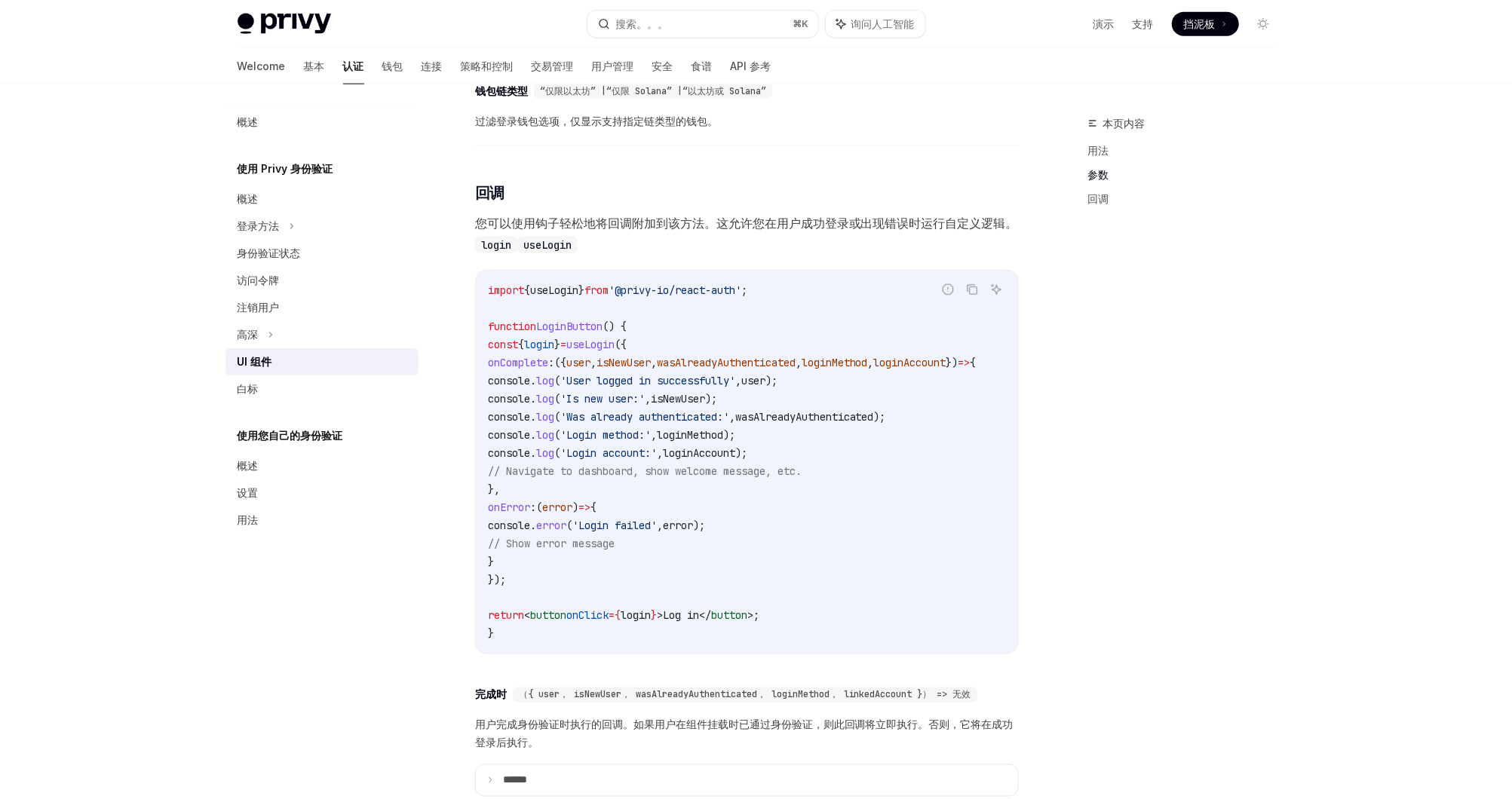
scroll to position [1686, 0]
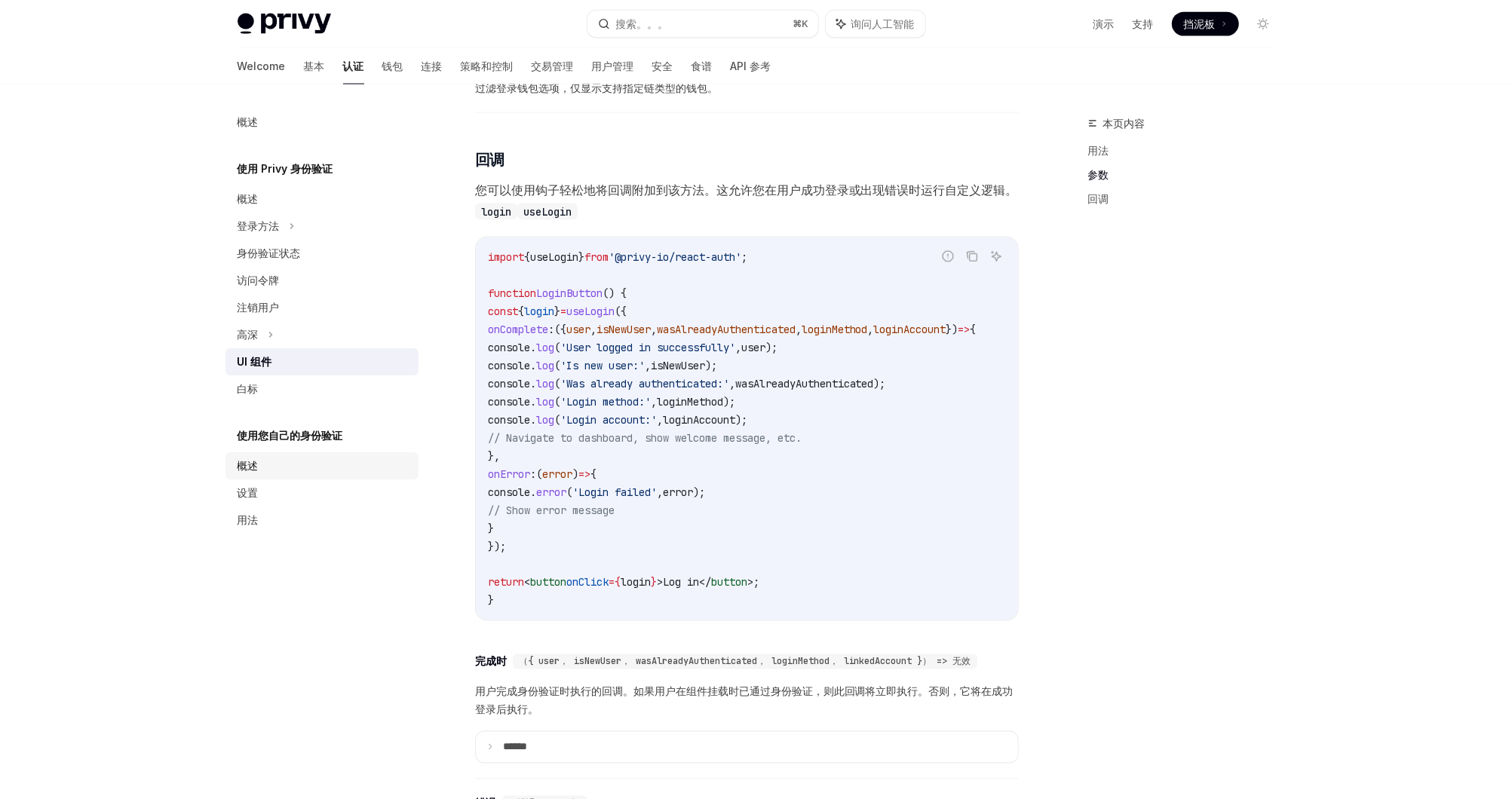
click at [338, 472] on div "概述" at bounding box center [324, 466] width 172 height 18
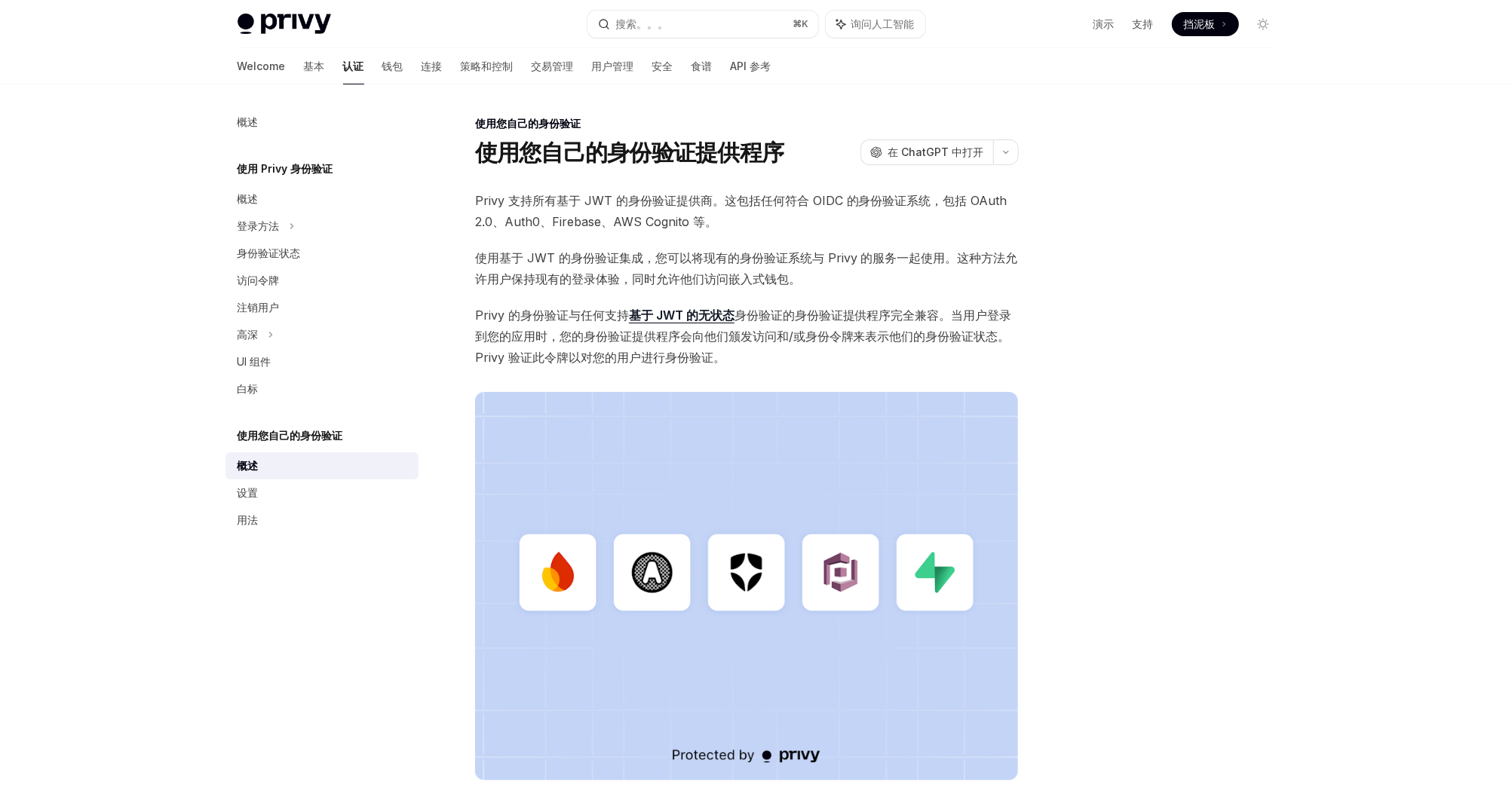
click at [337, 62] on div "Welcome 基本 认证 钱包 连接 策略和控制 交易管理 用户管理 安全 食谱 API 参考" at bounding box center [504, 66] width 533 height 36
click at [382, 63] on font "钱包" at bounding box center [392, 66] width 21 height 15
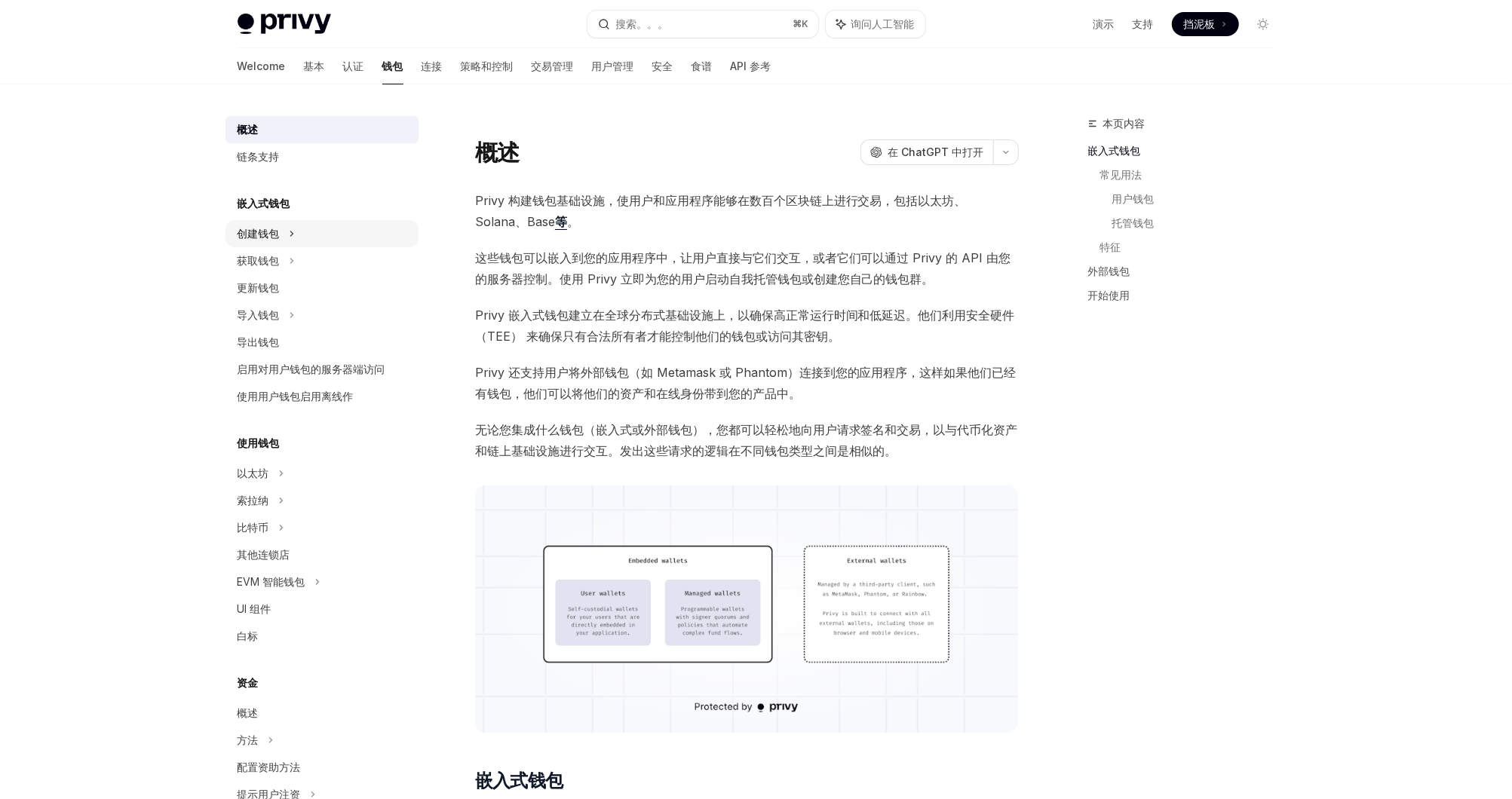
click at [301, 239] on div "创建钱包" at bounding box center [322, 234] width 193 height 27
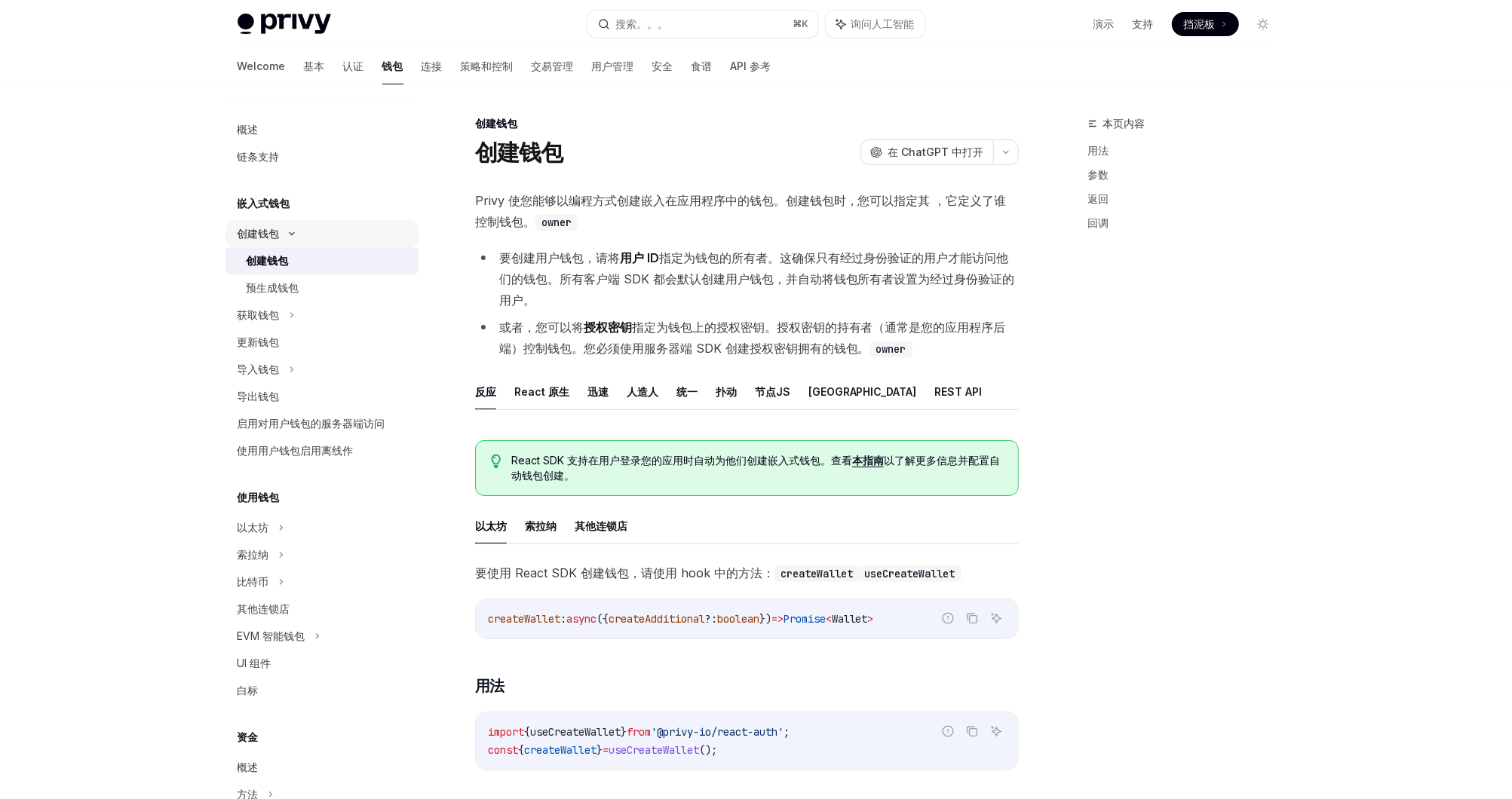
type textarea "*"
click at [665, 440] on div "React SDK 支持在用户登录您的应用时自动为他们创建嵌入式钱包。查看 本指南 以了解更多信息并配置自动钱包创建。" at bounding box center [746, 468] width 543 height 56
